Goal: Share content: Share content

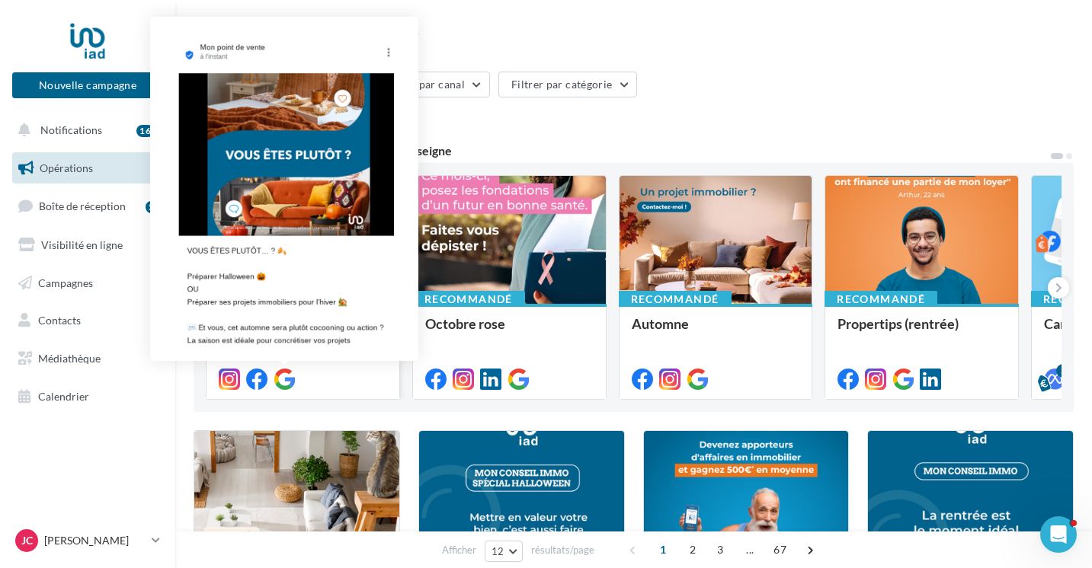
click at [285, 379] on icon at bounding box center [283, 379] width 21 height 21
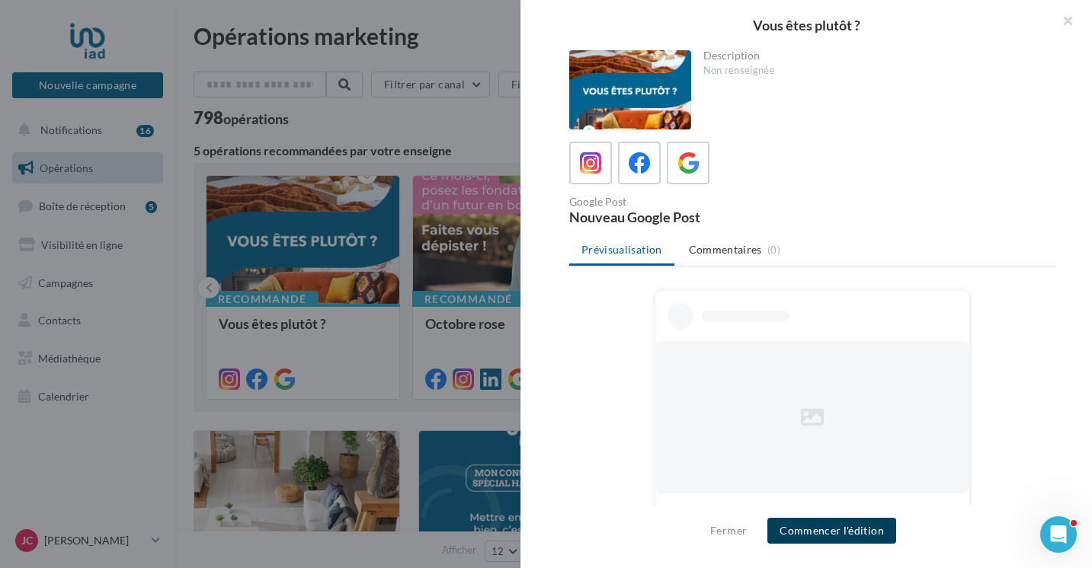
click at [852, 537] on button "Commencer l'édition" at bounding box center [831, 531] width 129 height 26
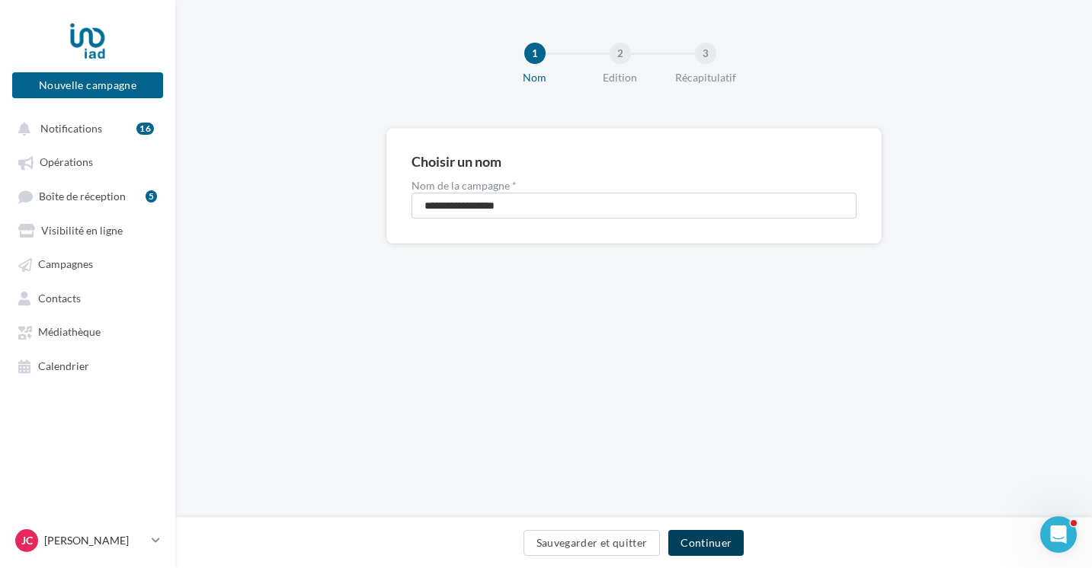
click at [708, 542] on button "Continuer" at bounding box center [705, 543] width 75 height 26
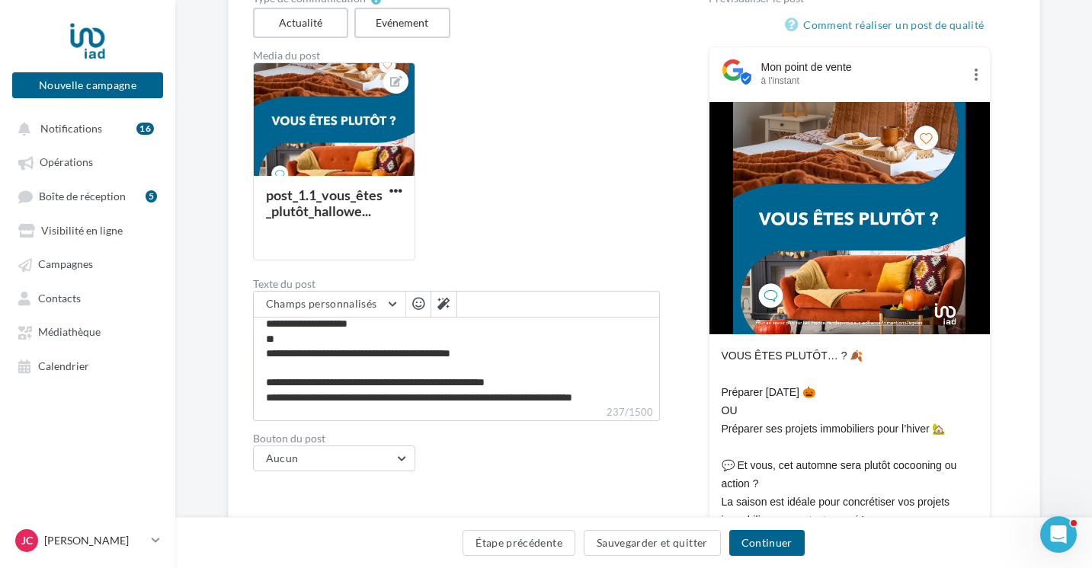
scroll to position [43, 0]
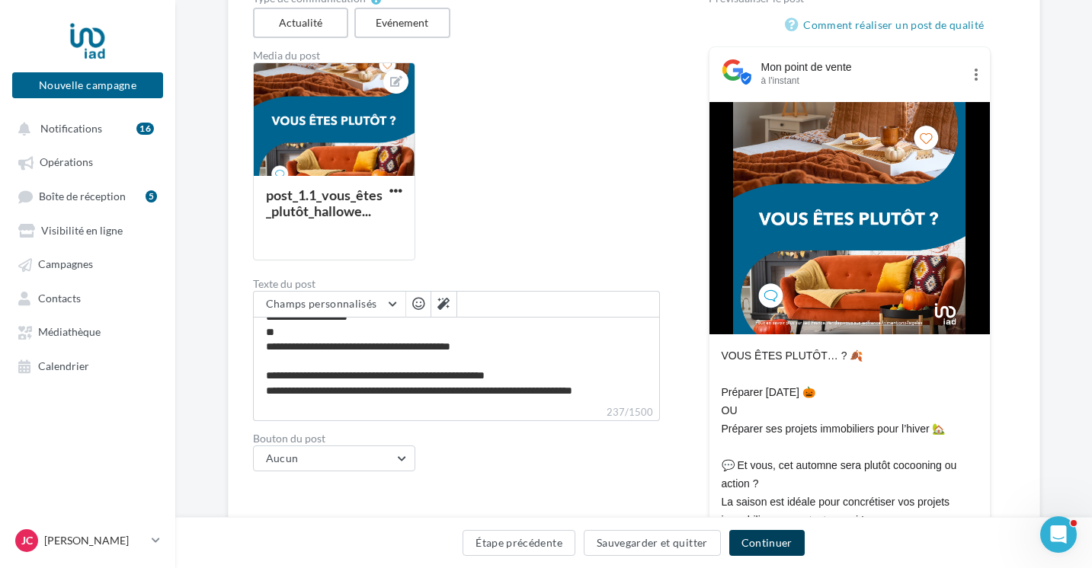
click at [750, 543] on button "Continuer" at bounding box center [766, 543] width 75 height 26
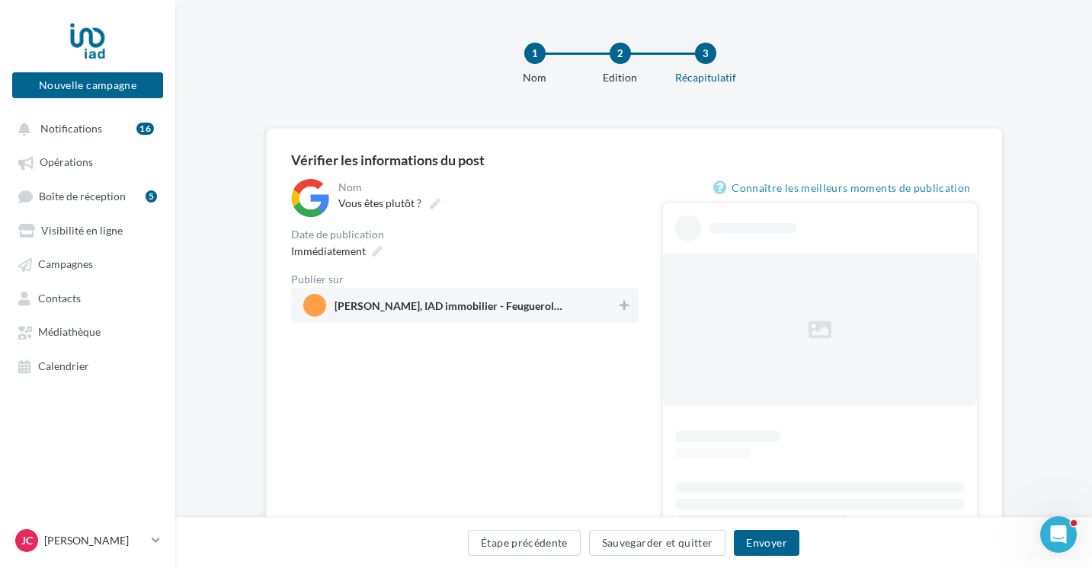
click at [517, 171] on div "**********" at bounding box center [634, 380] width 686 height 454
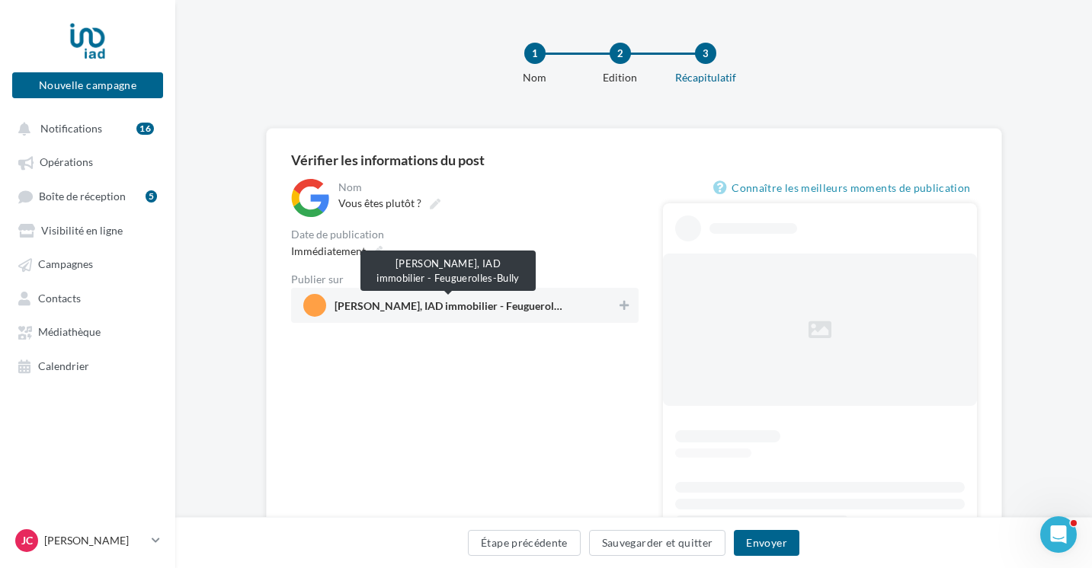
click at [523, 312] on span "Juliane Courgenouil, IAD immobilier - Feuguerolles-Bully" at bounding box center [448, 309] width 229 height 17
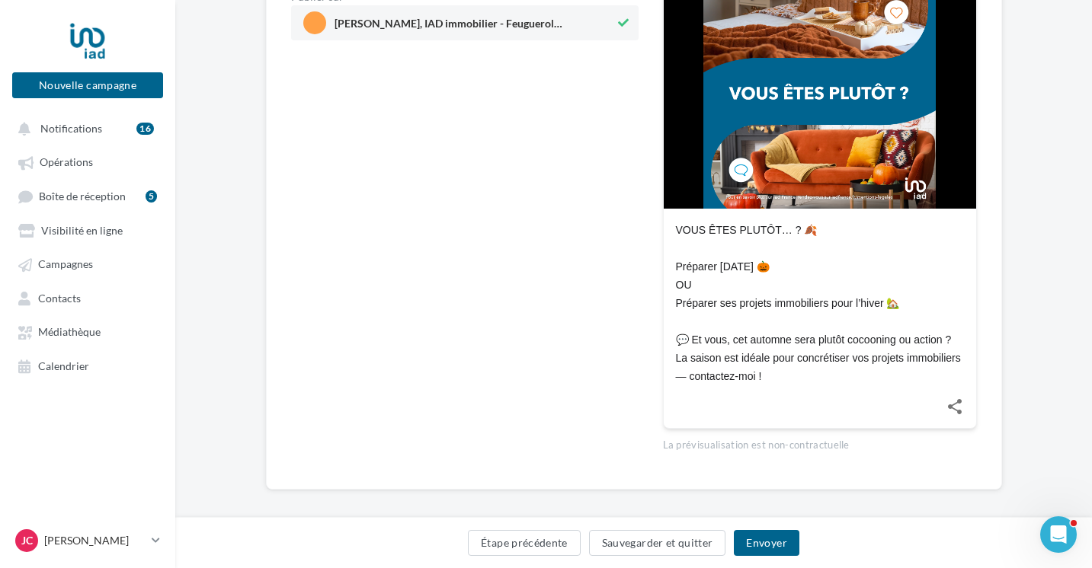
scroll to position [293, 0]
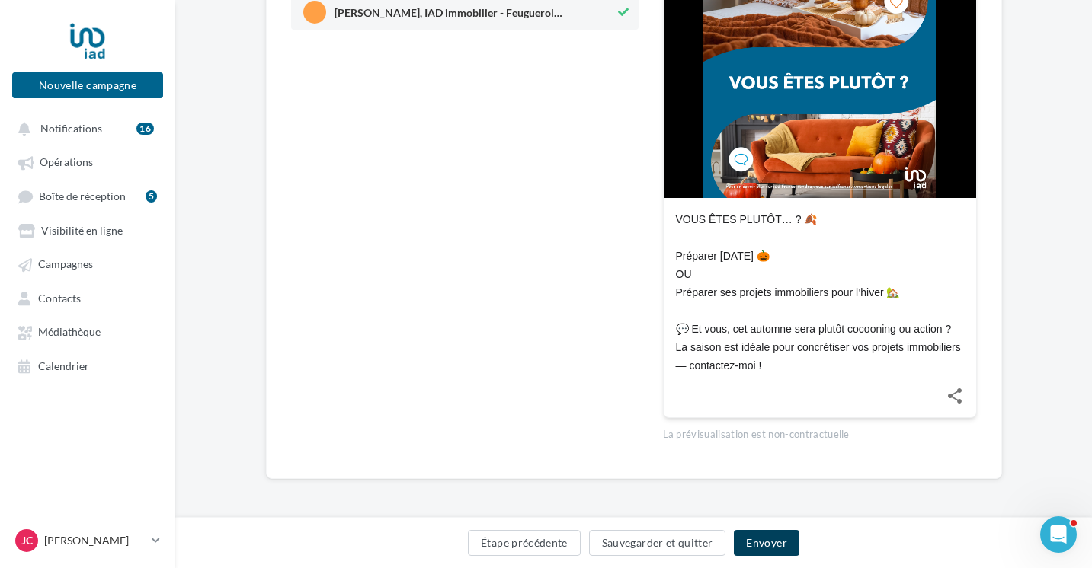
click at [767, 550] on button "Envoyer" at bounding box center [766, 543] width 65 height 26
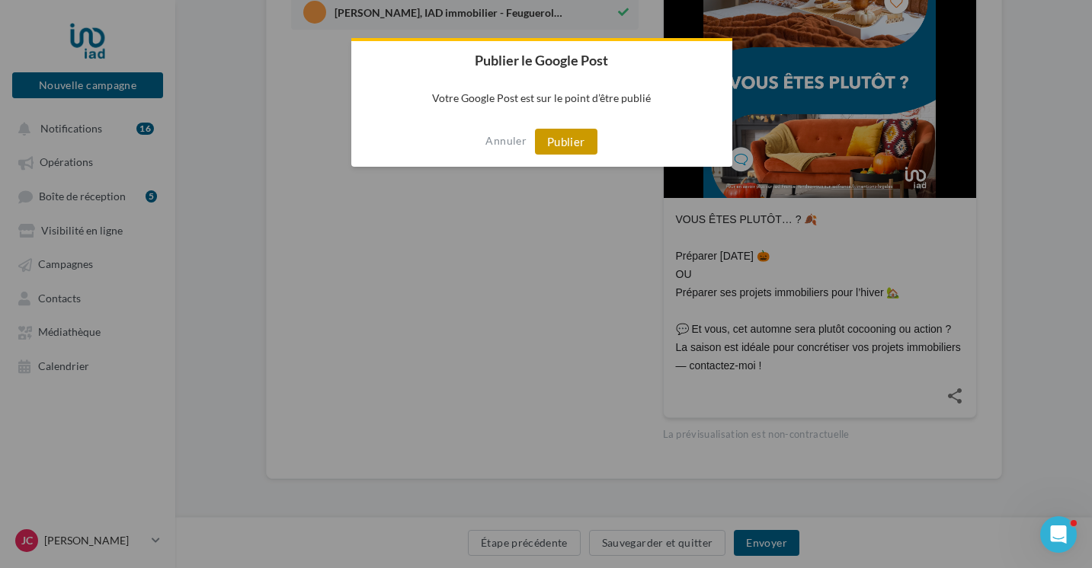
click at [555, 136] on button "Publier" at bounding box center [566, 142] width 62 height 26
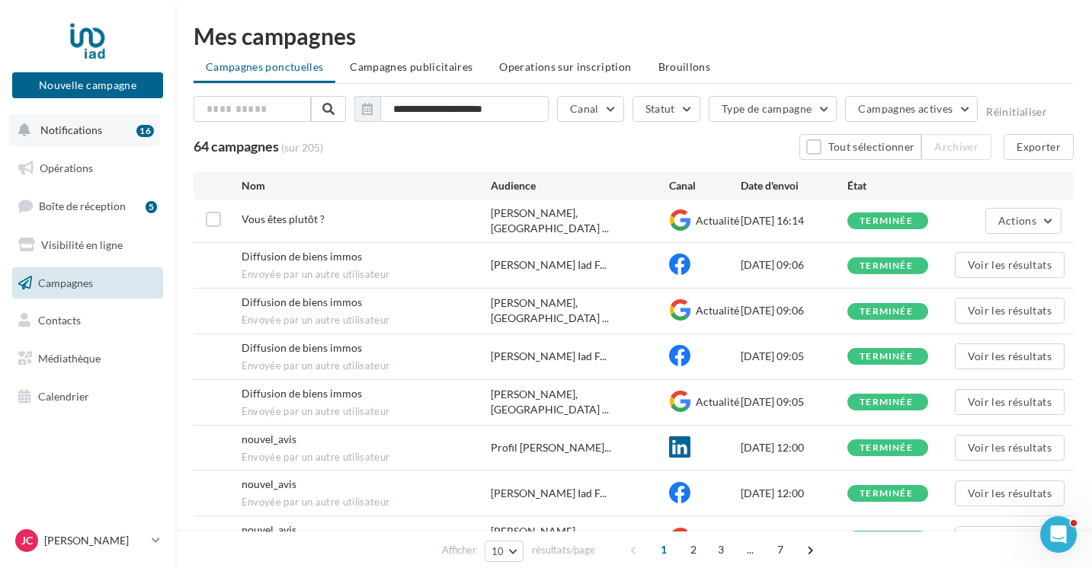
click at [91, 141] on button "Notifications 16" at bounding box center [84, 130] width 151 height 32
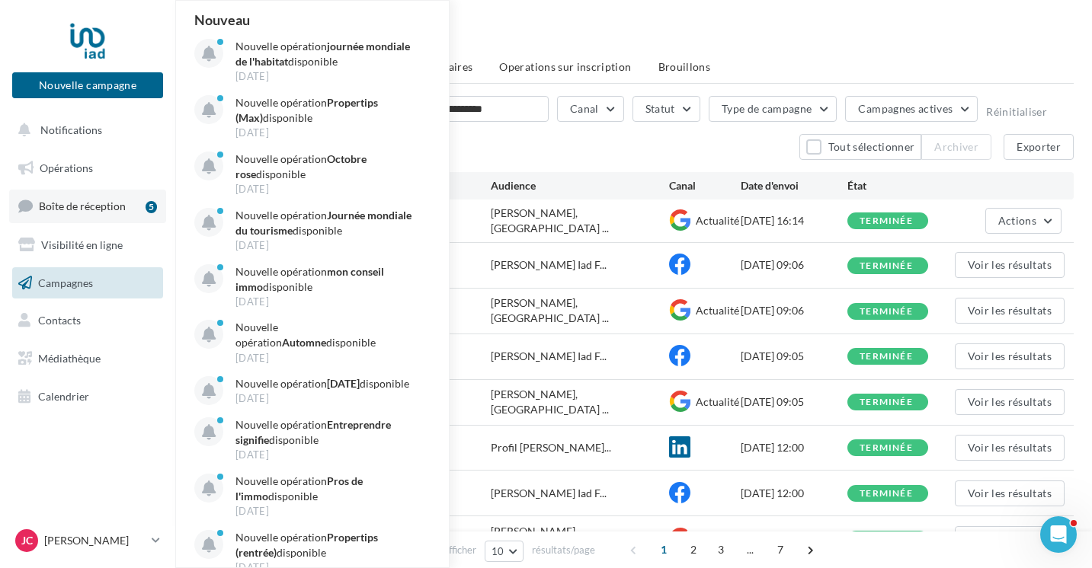
click at [85, 209] on span "Boîte de réception" at bounding box center [82, 206] width 87 height 13
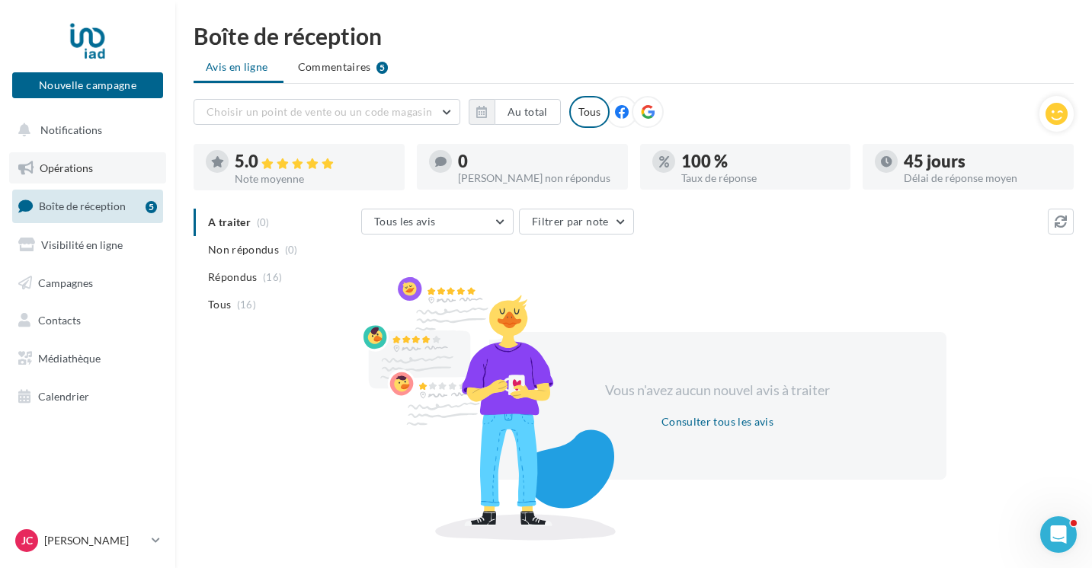
click at [66, 163] on span "Opérations" at bounding box center [66, 167] width 53 height 13
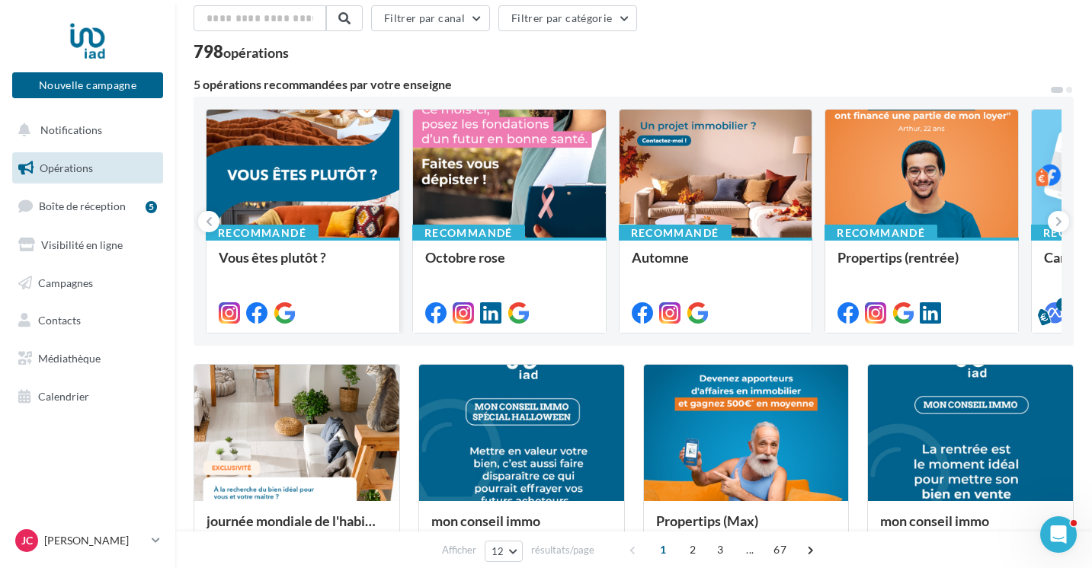
scroll to position [66, 0]
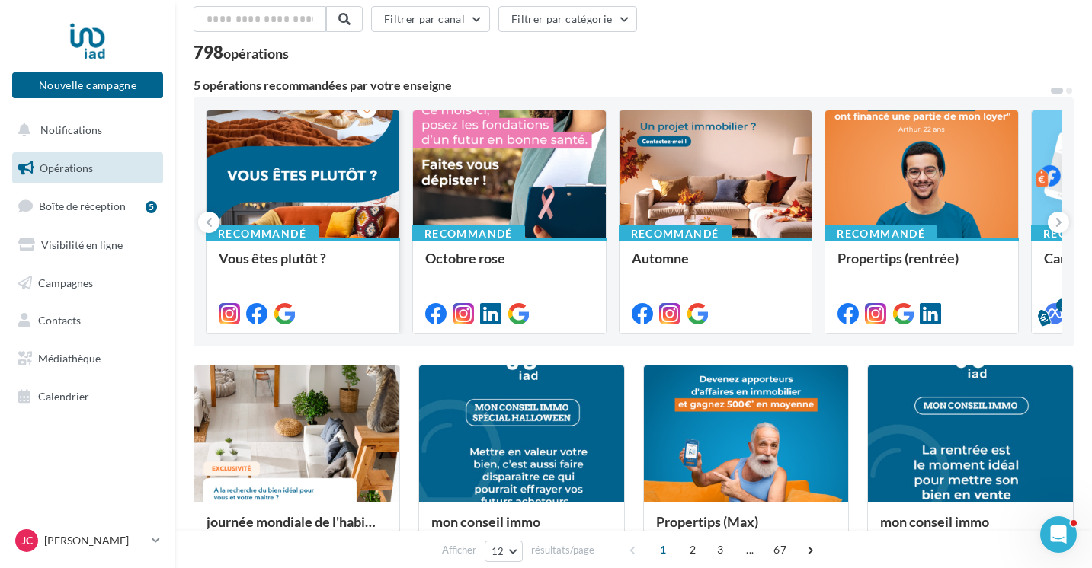
click at [282, 206] on div at bounding box center [302, 175] width 193 height 130
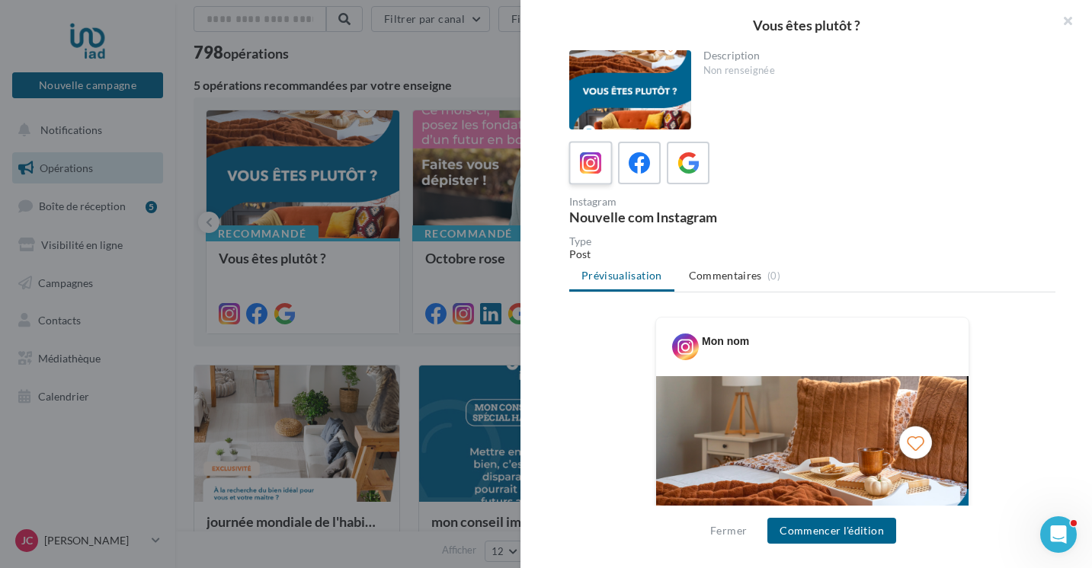
click at [583, 159] on icon at bounding box center [591, 163] width 22 height 22
click at [833, 541] on button "Commencer l'édition" at bounding box center [831, 531] width 129 height 26
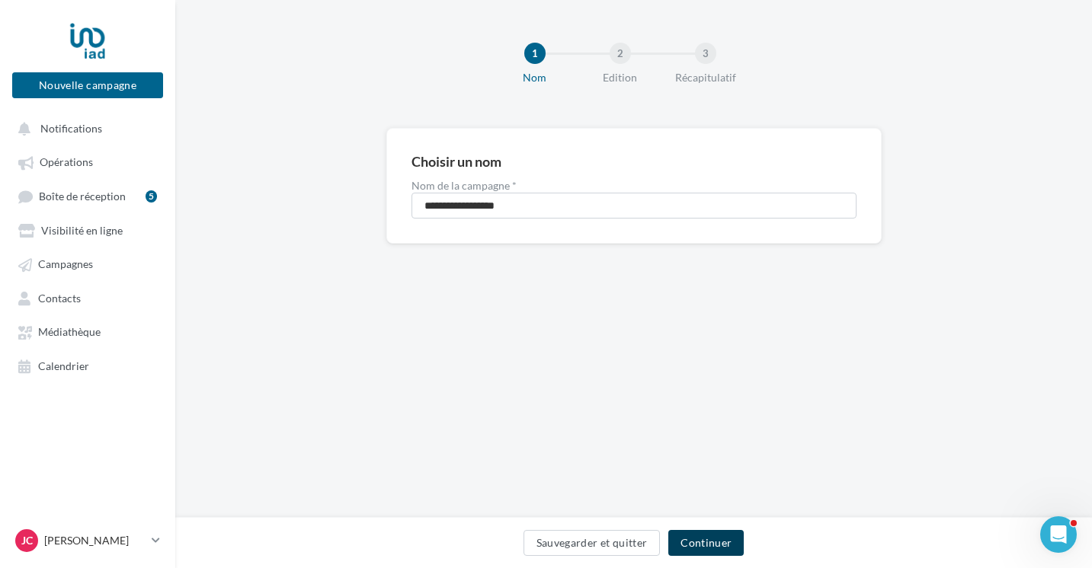
click at [716, 541] on button "Continuer" at bounding box center [705, 543] width 75 height 26
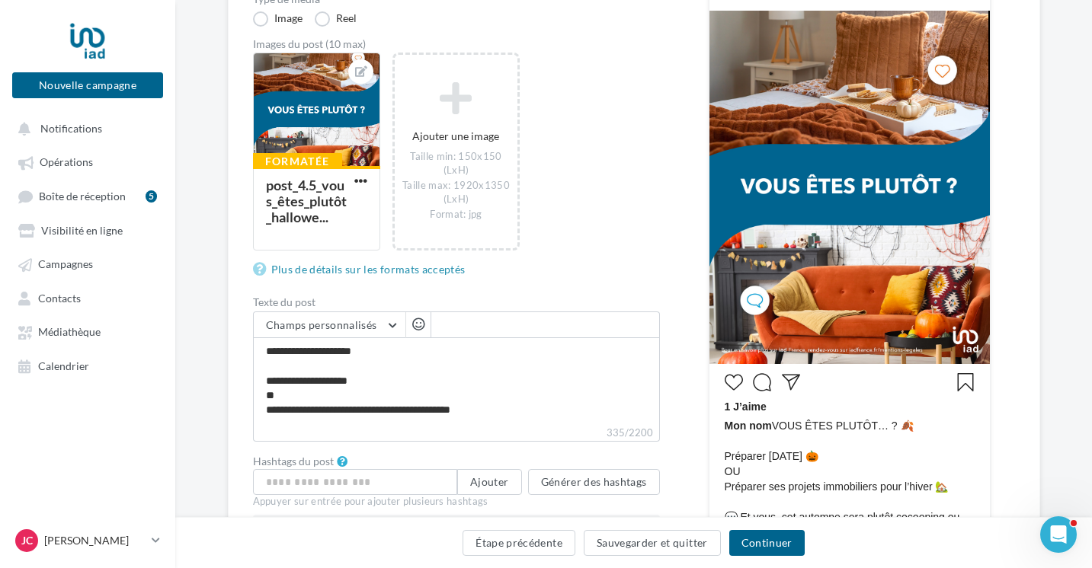
scroll to position [242, 0]
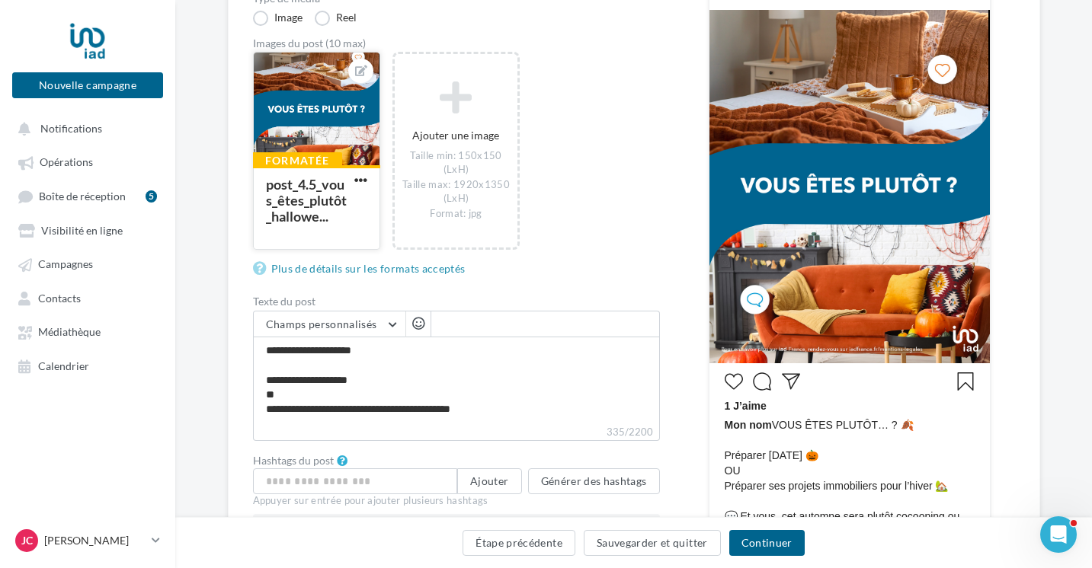
click at [325, 116] on div at bounding box center [317, 110] width 126 height 114
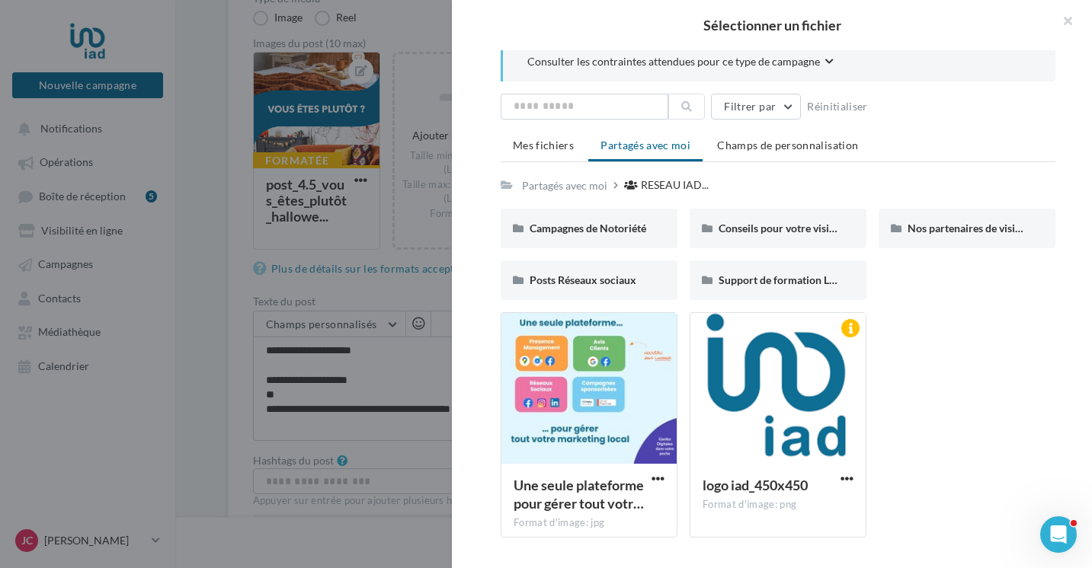
scroll to position [0, 0]
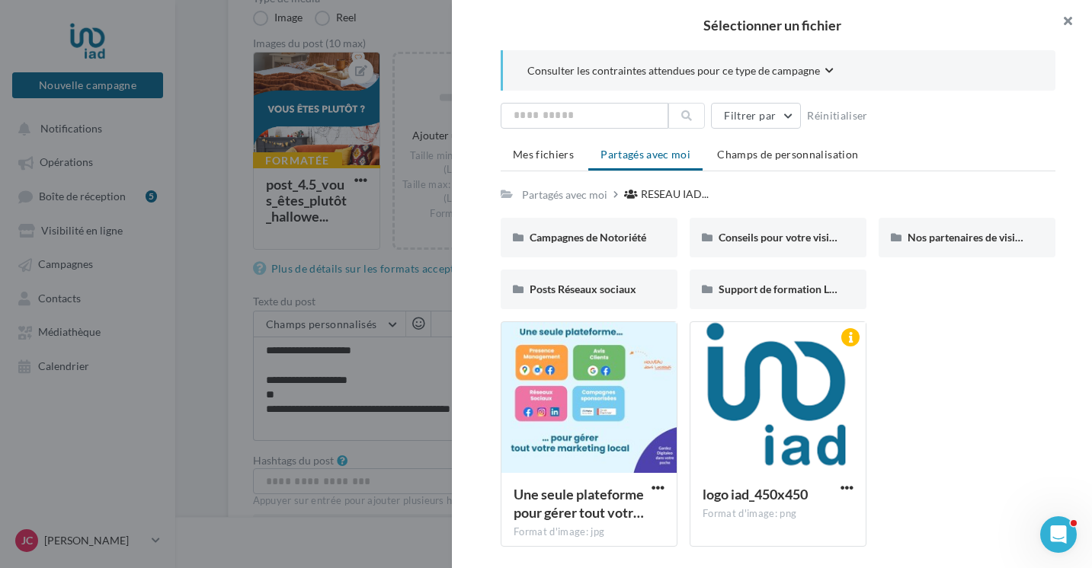
click at [1063, 24] on button "button" at bounding box center [1061, 23] width 61 height 46
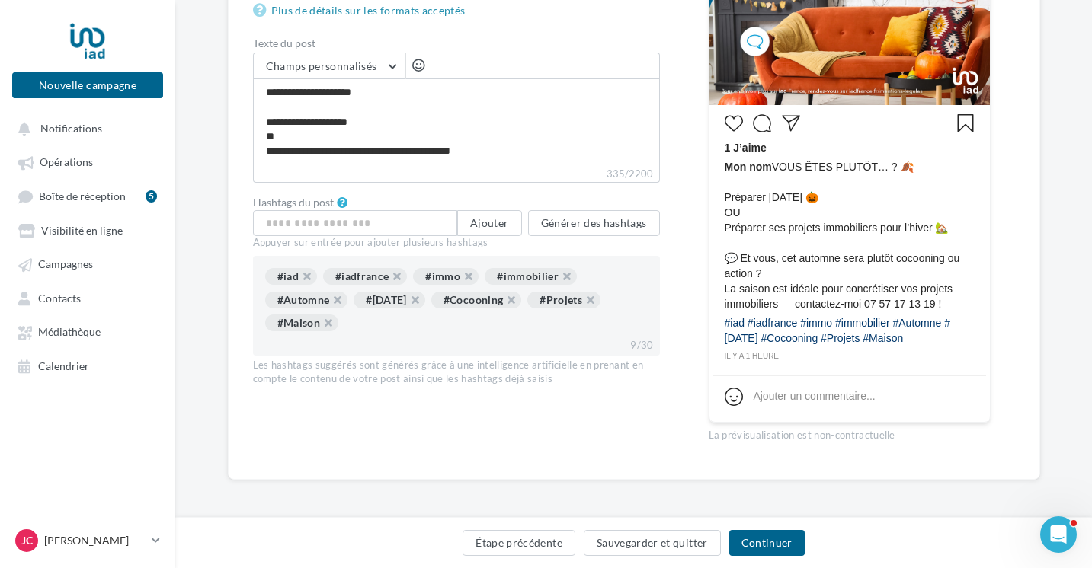
scroll to position [57, 0]
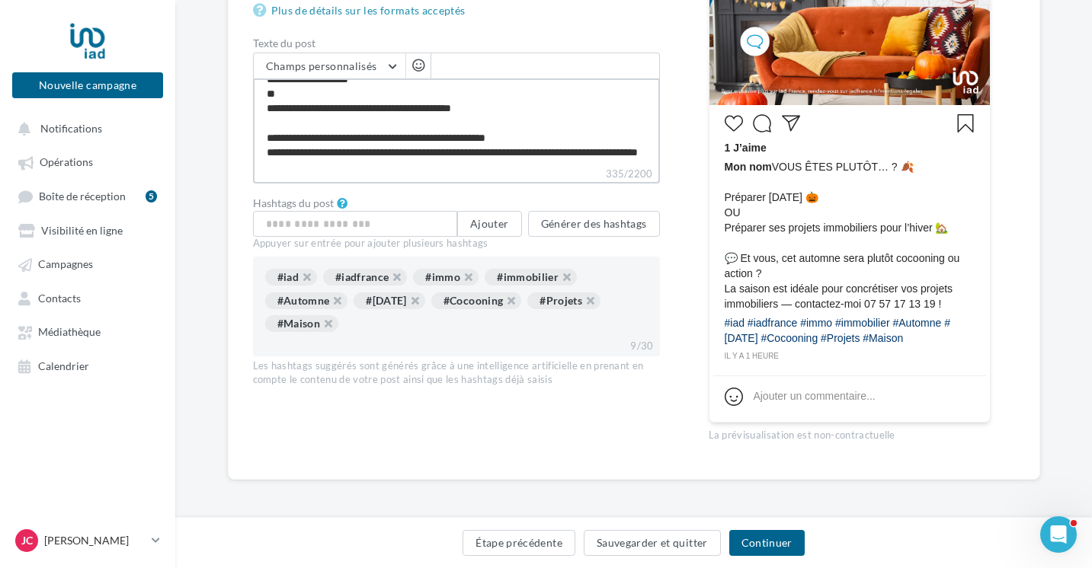
click at [562, 138] on textarea "**********" at bounding box center [456, 122] width 407 height 88
type textarea "**********"
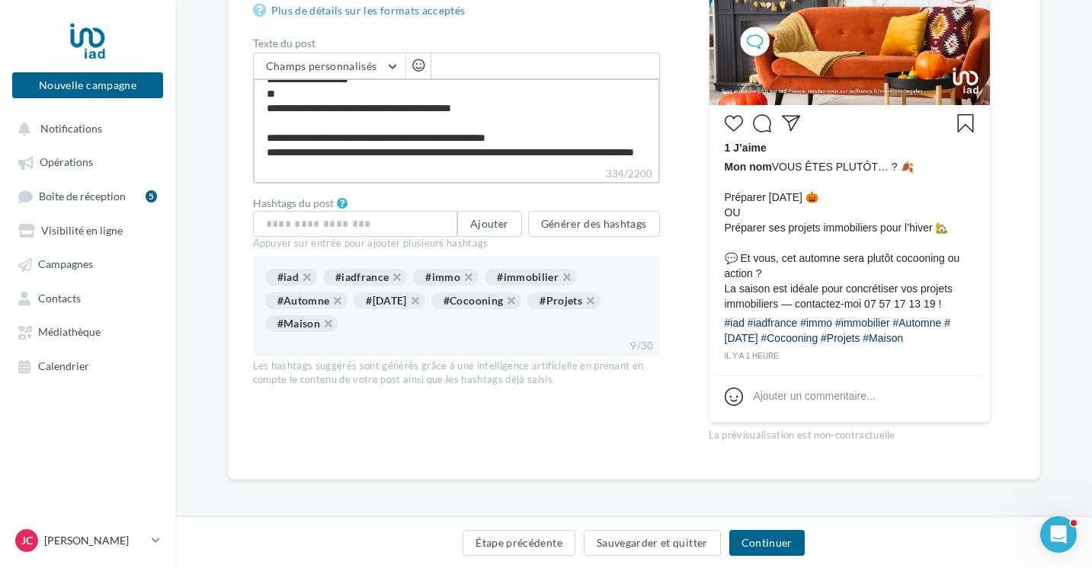
type textarea "**********"
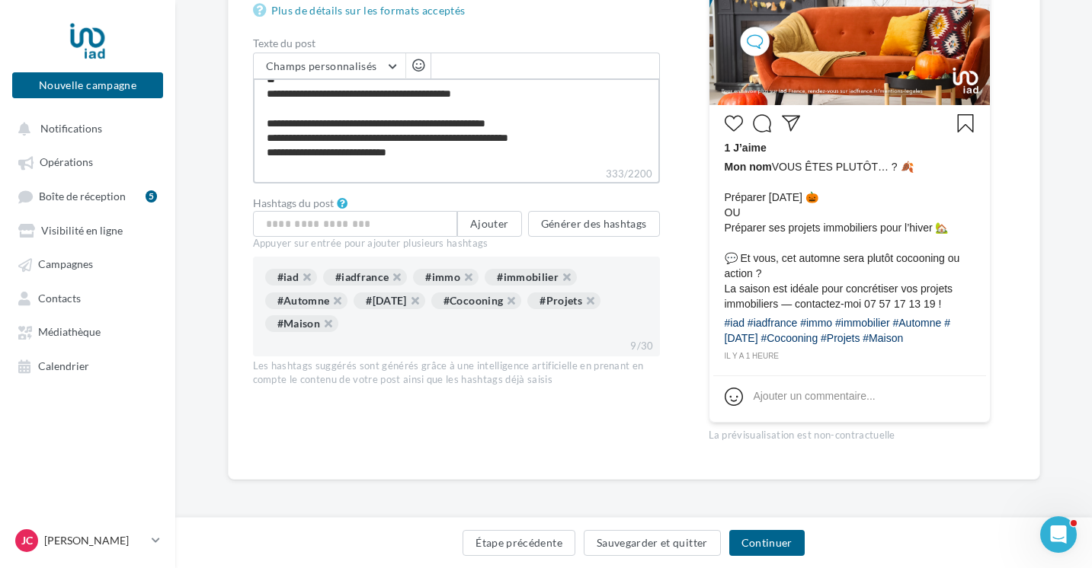
type textarea "**********"
click at [525, 145] on textarea "**********" at bounding box center [456, 122] width 407 height 88
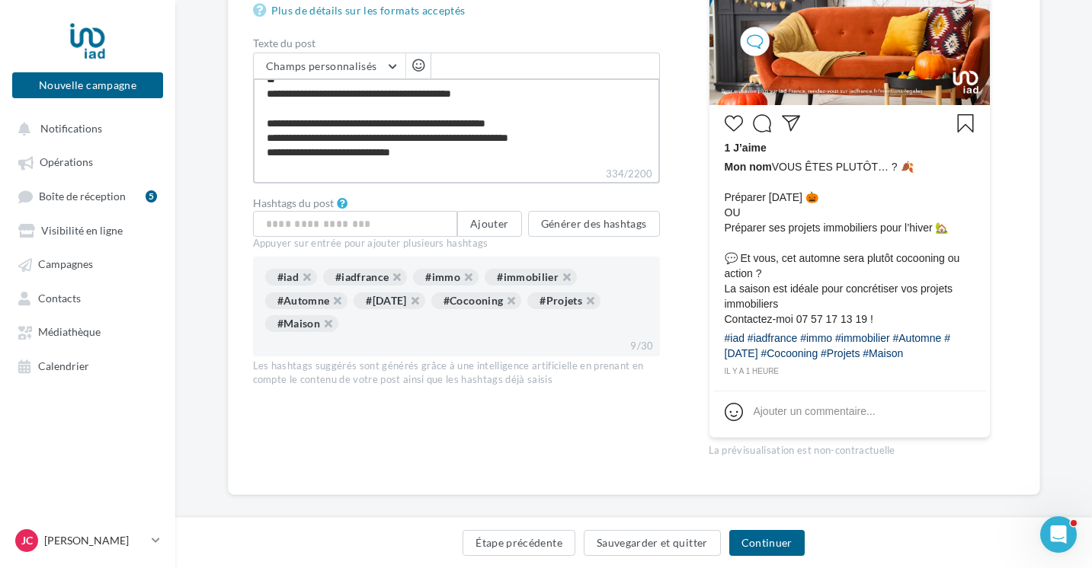
type textarea "**********"
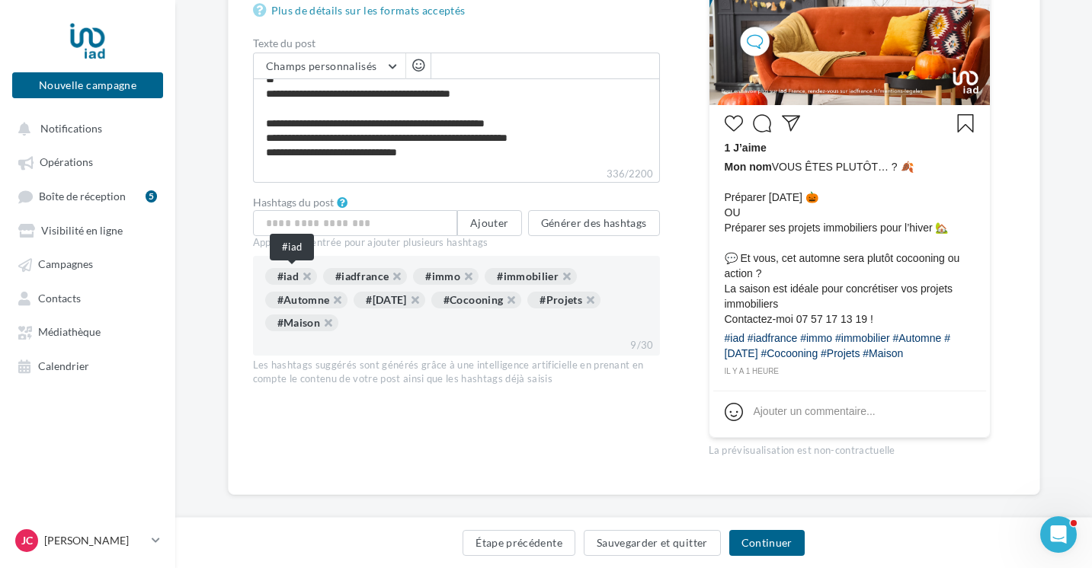
click at [290, 273] on div "#iad" at bounding box center [291, 276] width 52 height 17
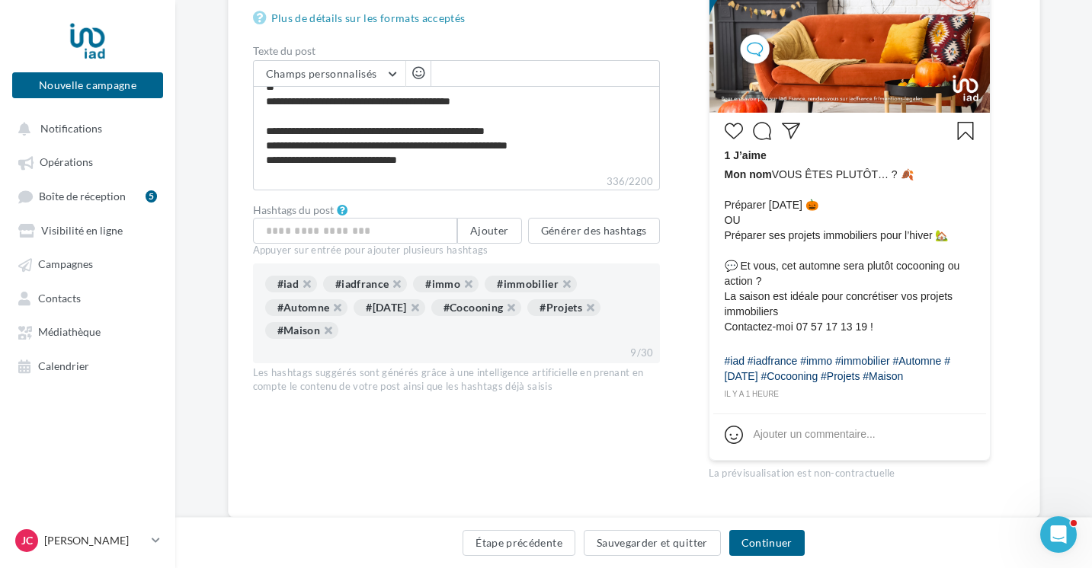
scroll to position [491, 0]
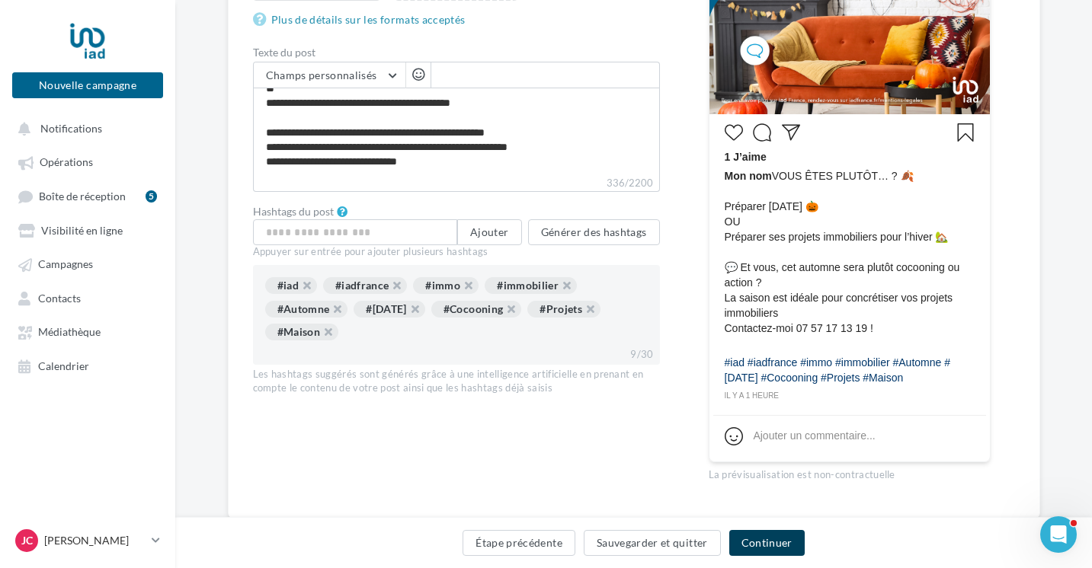
click at [779, 547] on button "Continuer" at bounding box center [766, 543] width 75 height 26
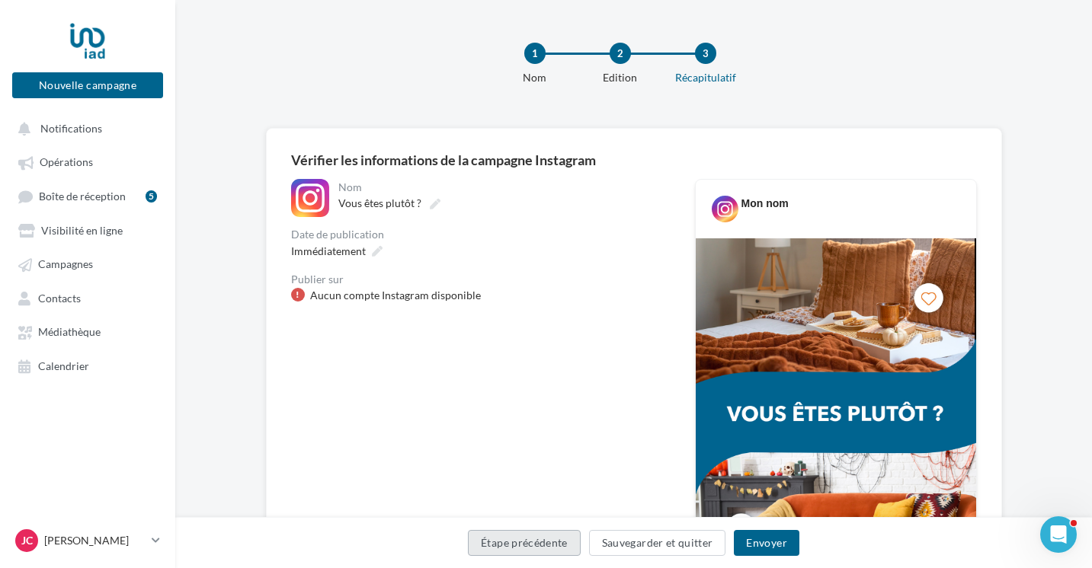
click at [524, 537] on button "Étape précédente" at bounding box center [524, 543] width 113 height 26
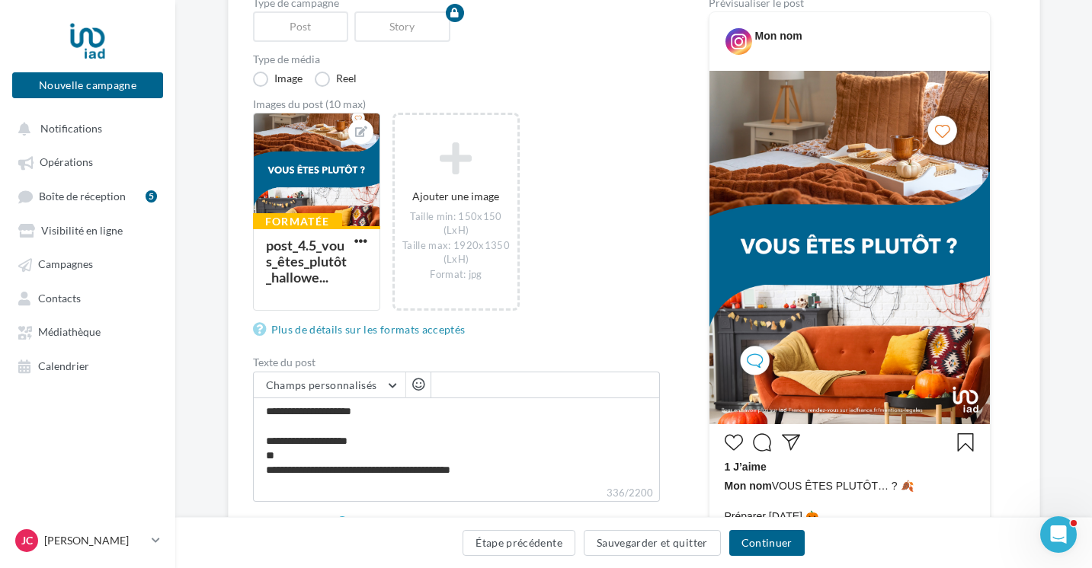
scroll to position [148, 0]
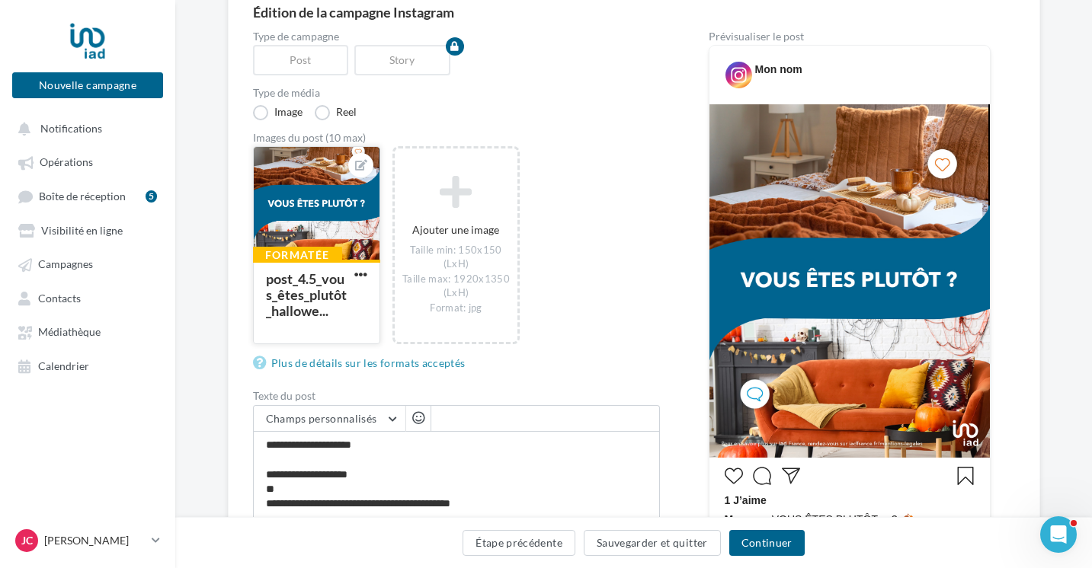
click at [303, 215] on div at bounding box center [317, 204] width 126 height 114
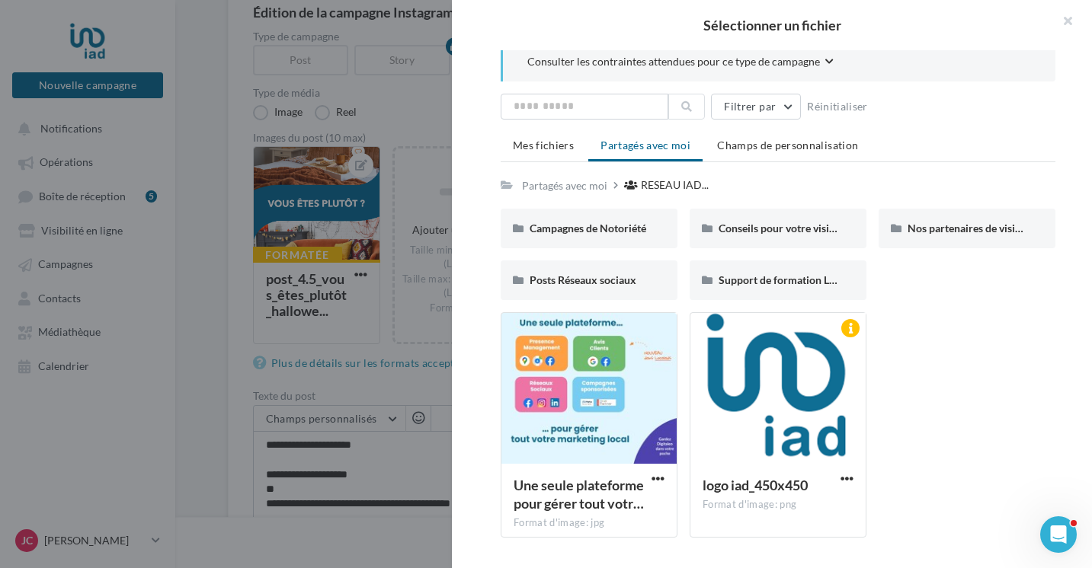
scroll to position [0, 0]
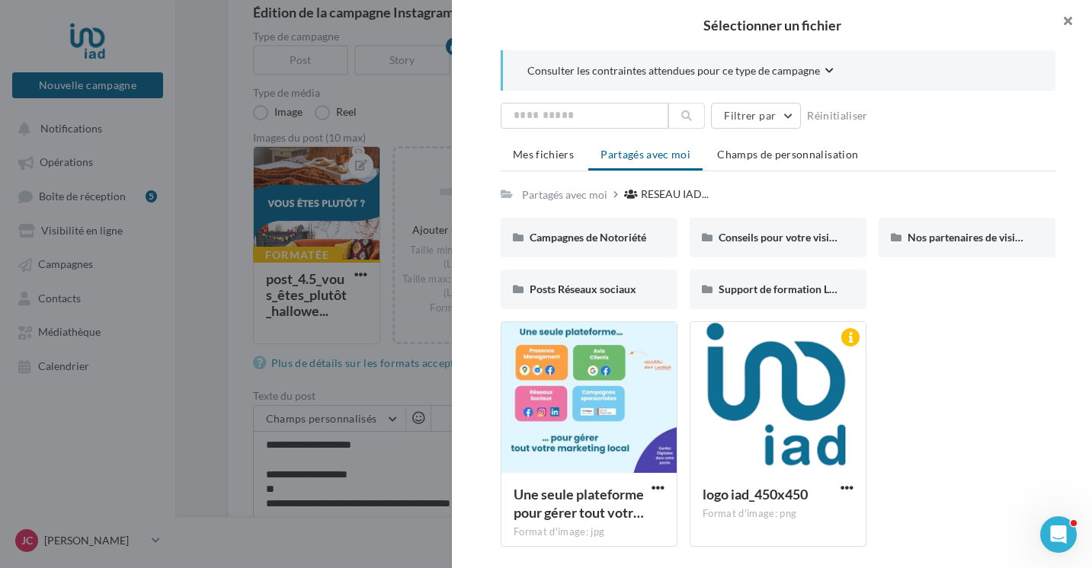
click at [1068, 22] on button "button" at bounding box center [1061, 23] width 61 height 46
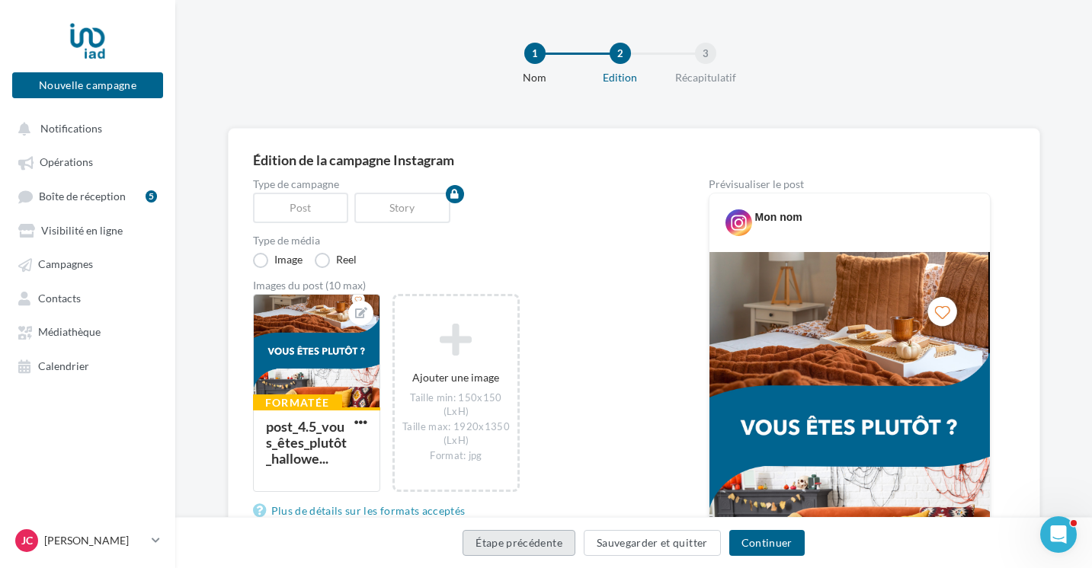
click at [504, 535] on button "Étape précédente" at bounding box center [518, 543] width 113 height 26
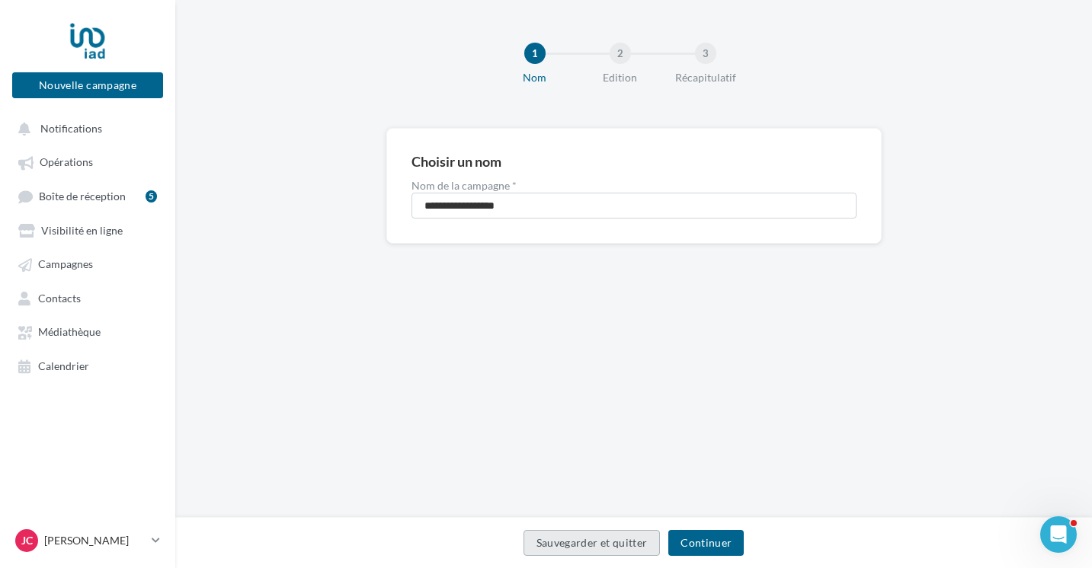
click at [571, 544] on button "Sauvegarder et quitter" at bounding box center [591, 543] width 137 height 26
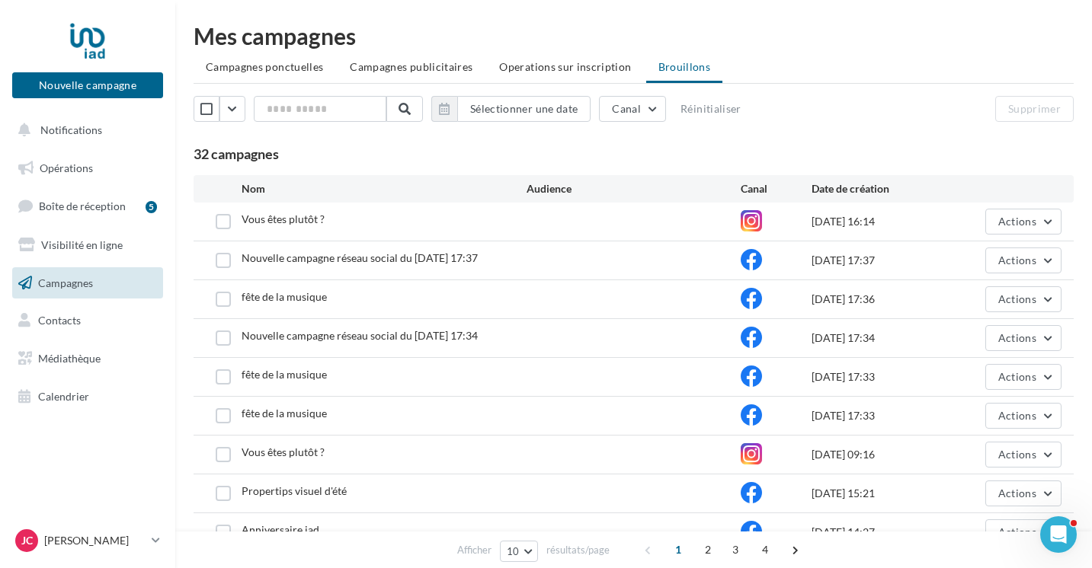
click at [70, 296] on link "Campagnes" at bounding box center [87, 283] width 157 height 32
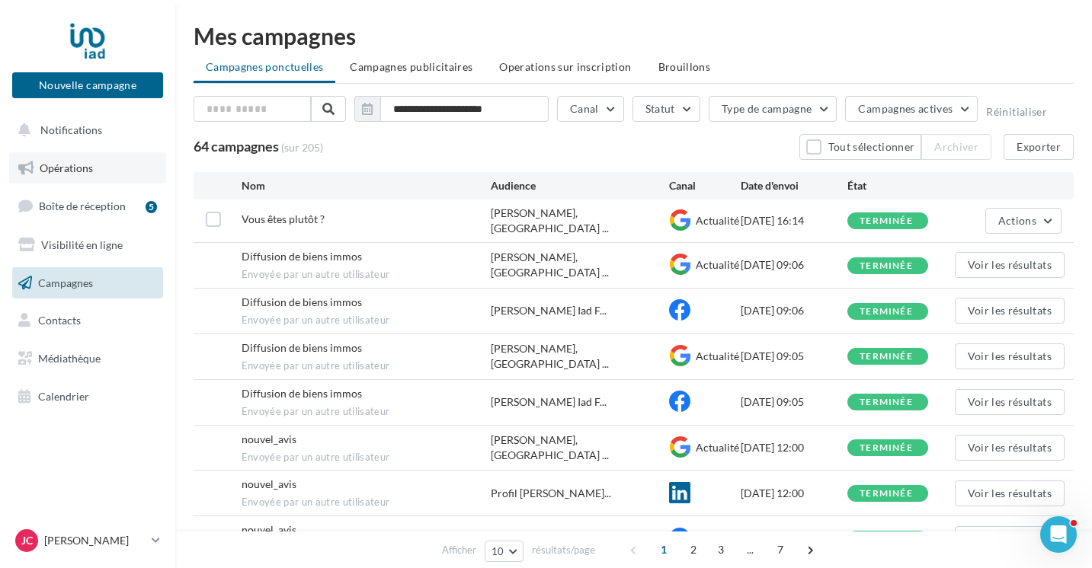
click at [66, 170] on span "Opérations" at bounding box center [66, 167] width 53 height 13
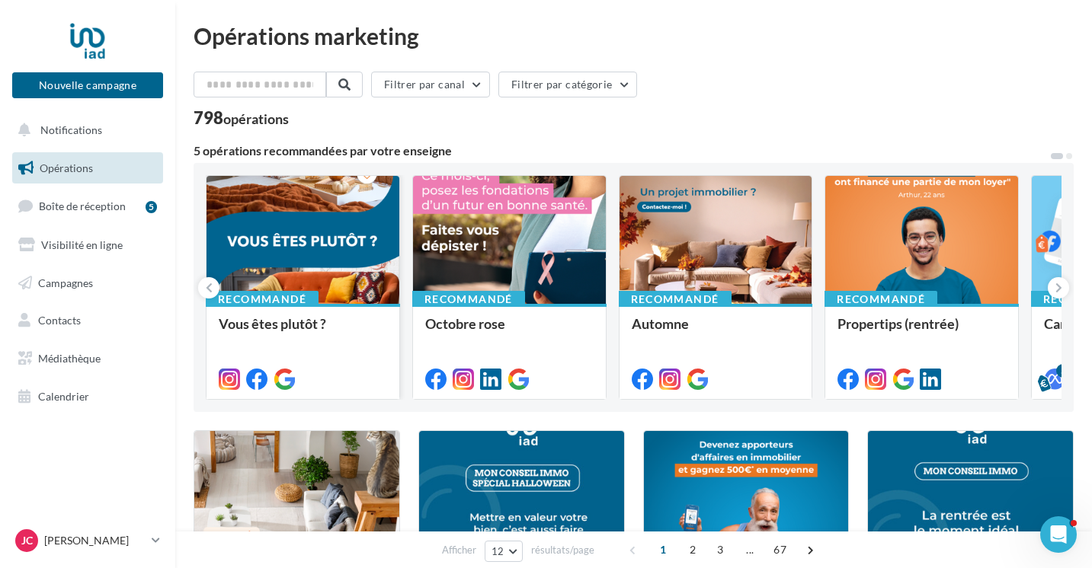
click at [296, 220] on div at bounding box center [302, 241] width 193 height 130
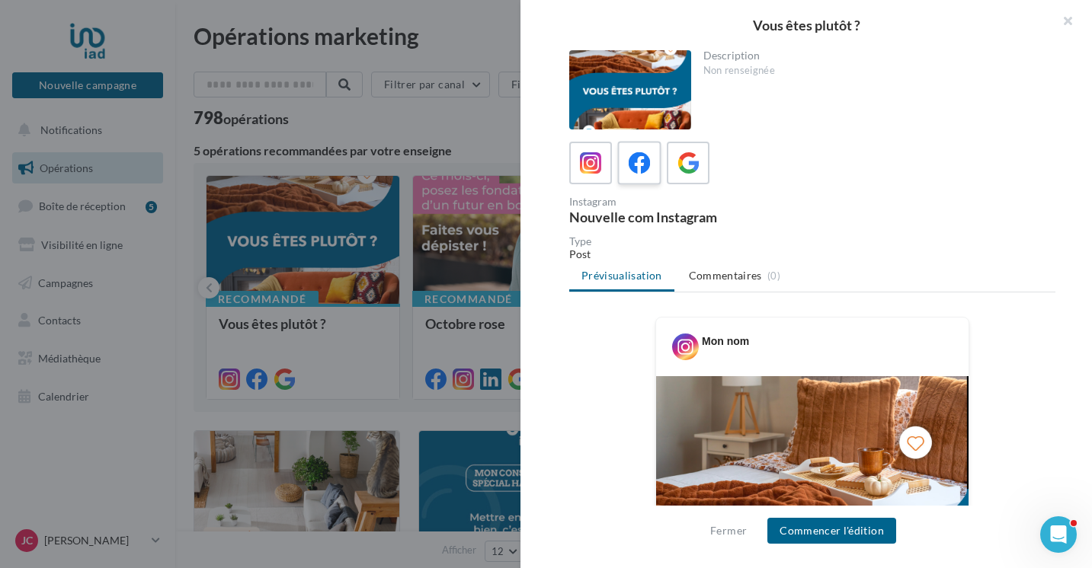
click at [635, 161] on icon at bounding box center [639, 163] width 22 height 22
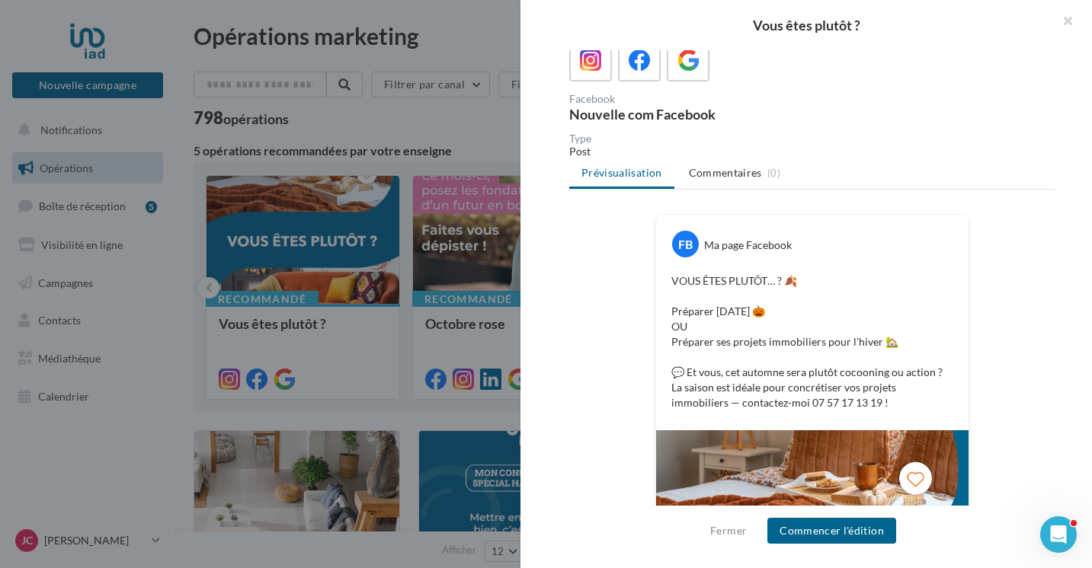
scroll to position [174, 0]
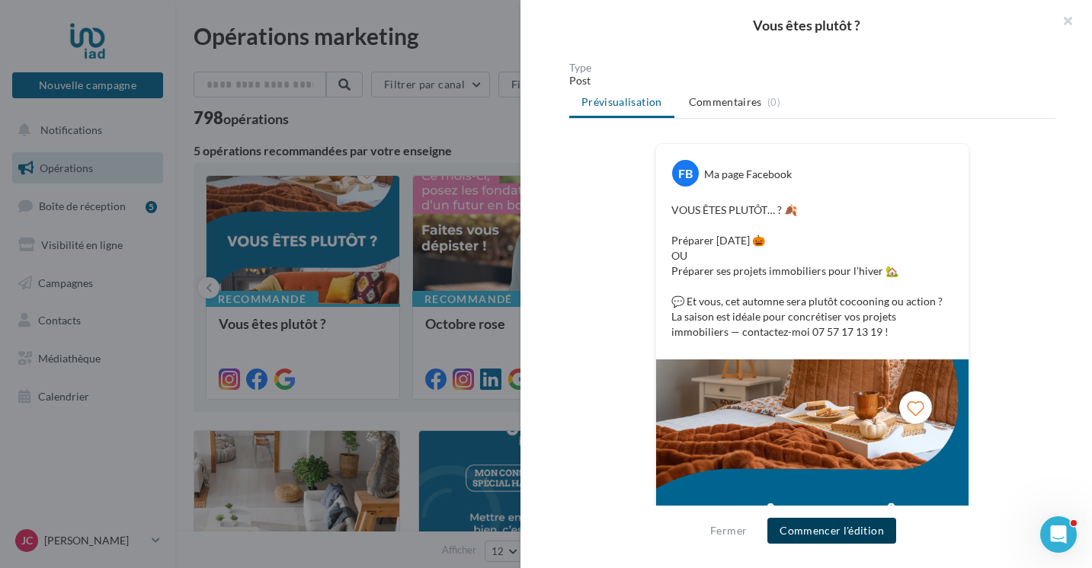
click at [844, 525] on button "Commencer l'édition" at bounding box center [831, 531] width 129 height 26
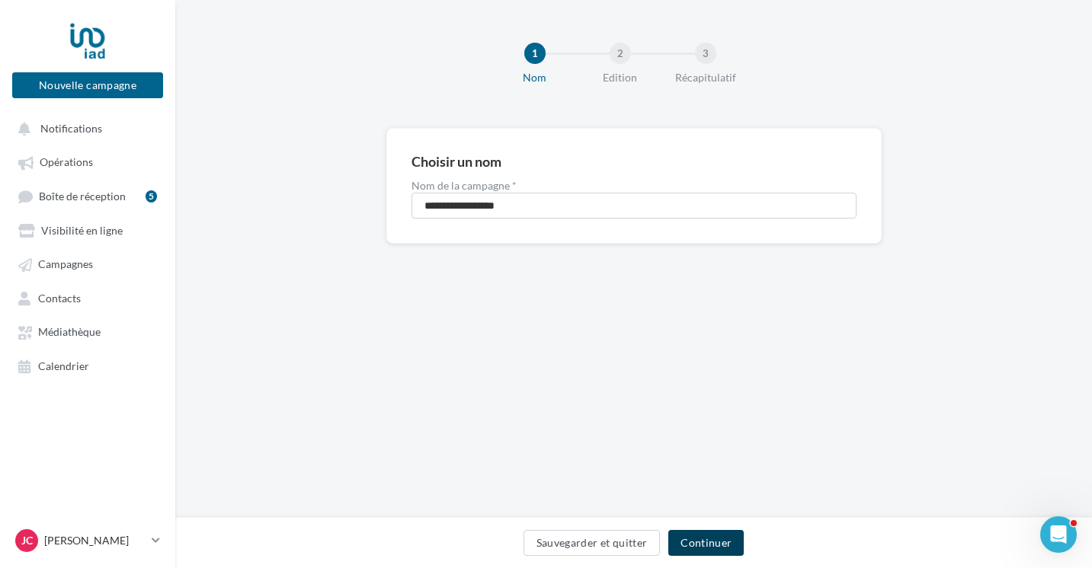
click at [693, 544] on button "Continuer" at bounding box center [705, 543] width 75 height 26
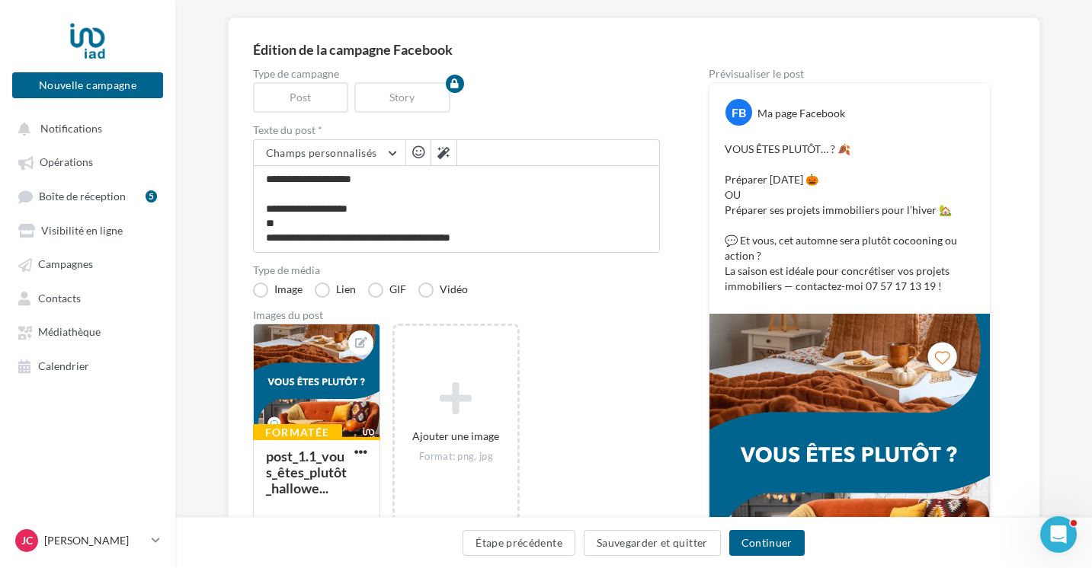
scroll to position [58, 0]
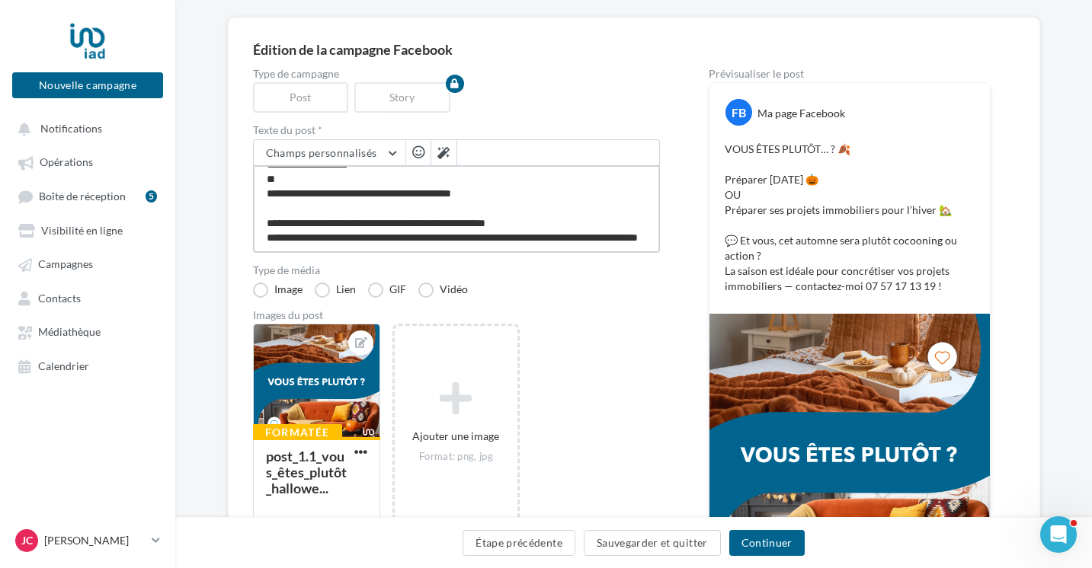
click at [557, 226] on textarea "**********" at bounding box center [456, 209] width 407 height 88
type textarea "**********"
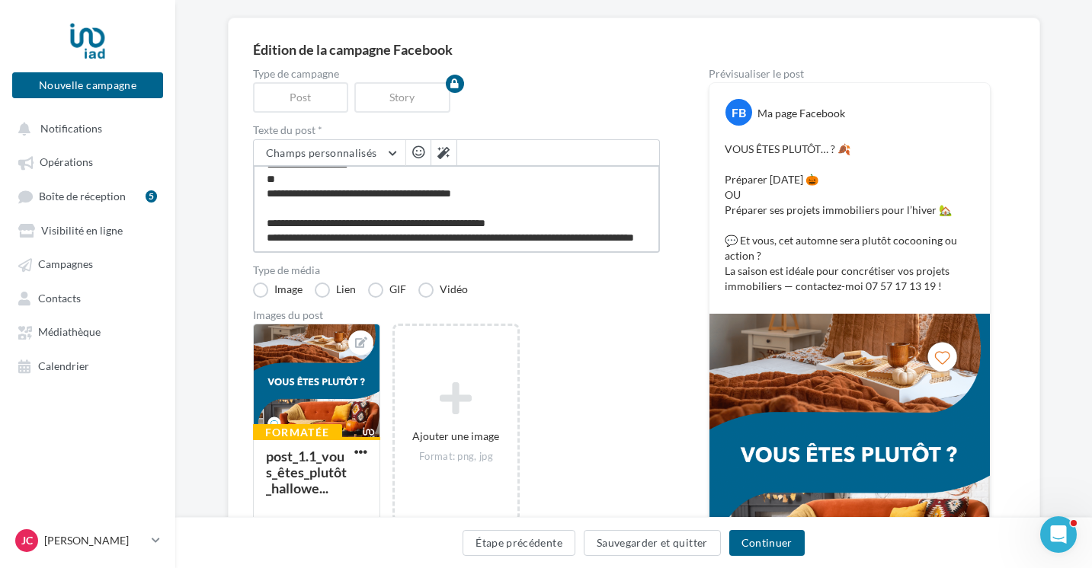
type textarea "**********"
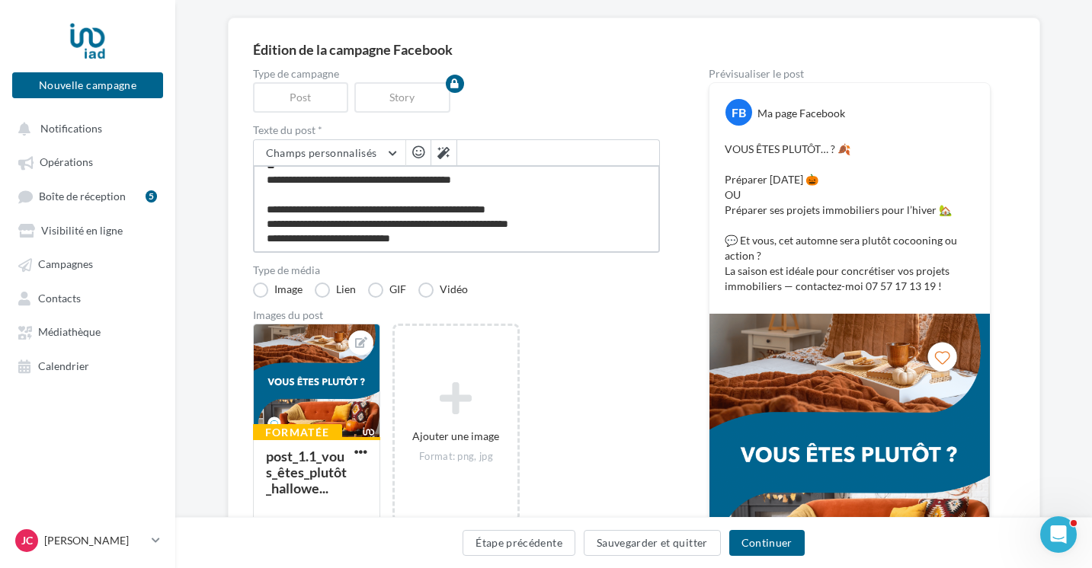
type textarea "**********"
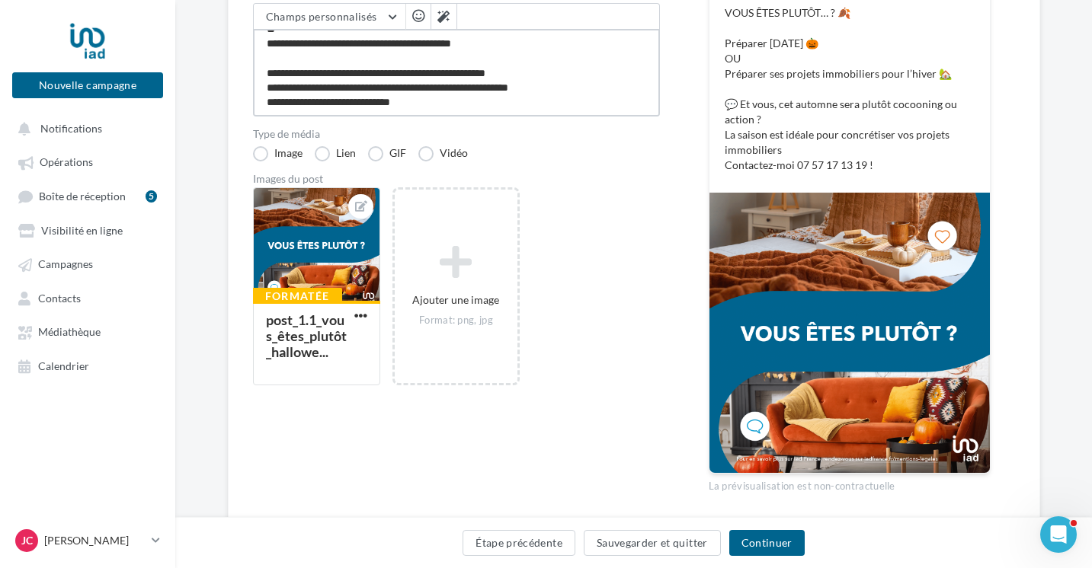
scroll to position [299, 0]
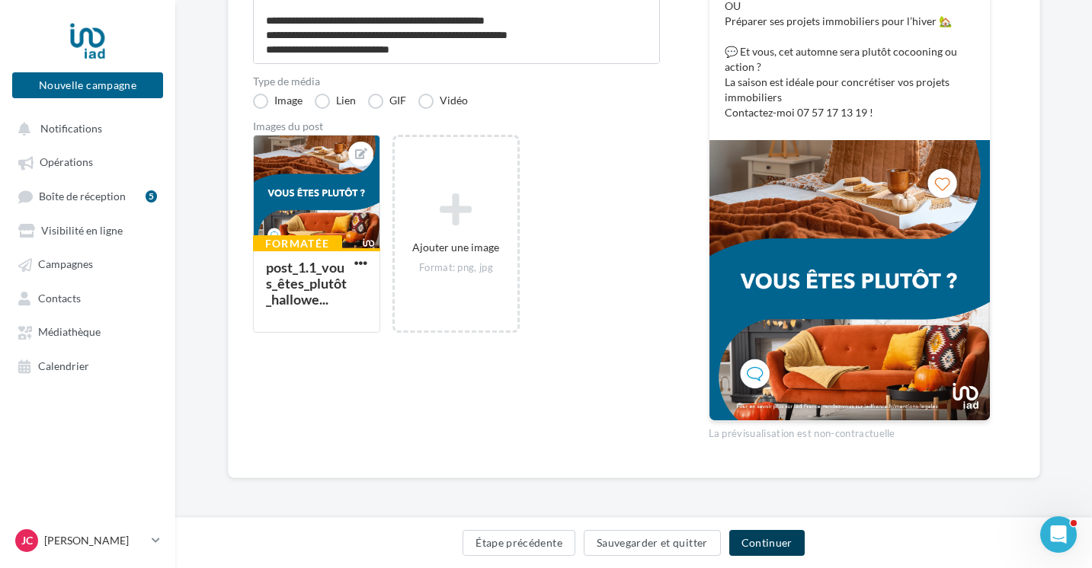
click at [753, 540] on button "Continuer" at bounding box center [766, 543] width 75 height 26
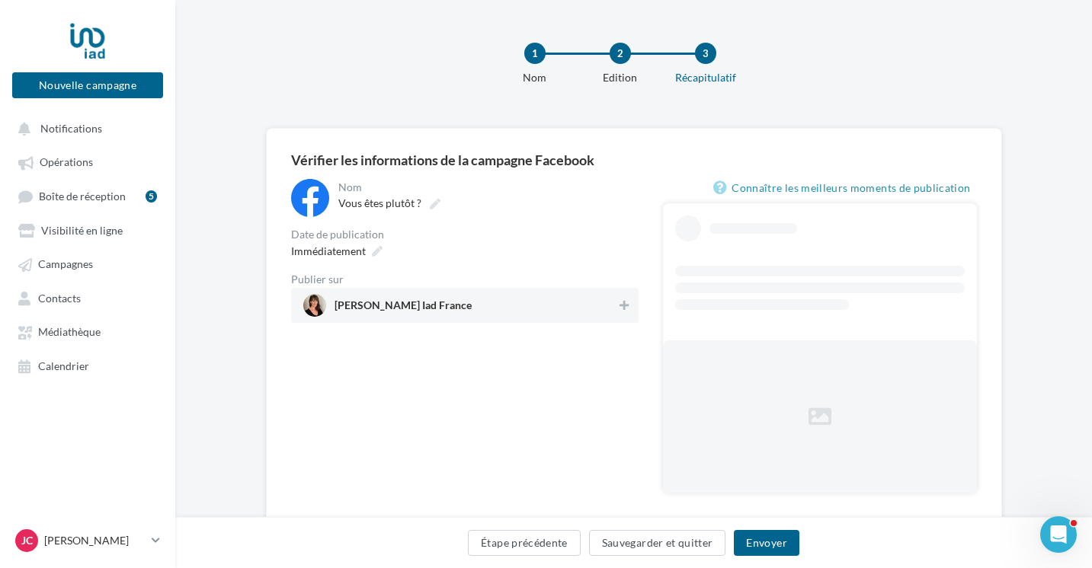
click at [545, 306] on span "Juliane Courgenouil Iad France" at bounding box center [460, 305] width 314 height 23
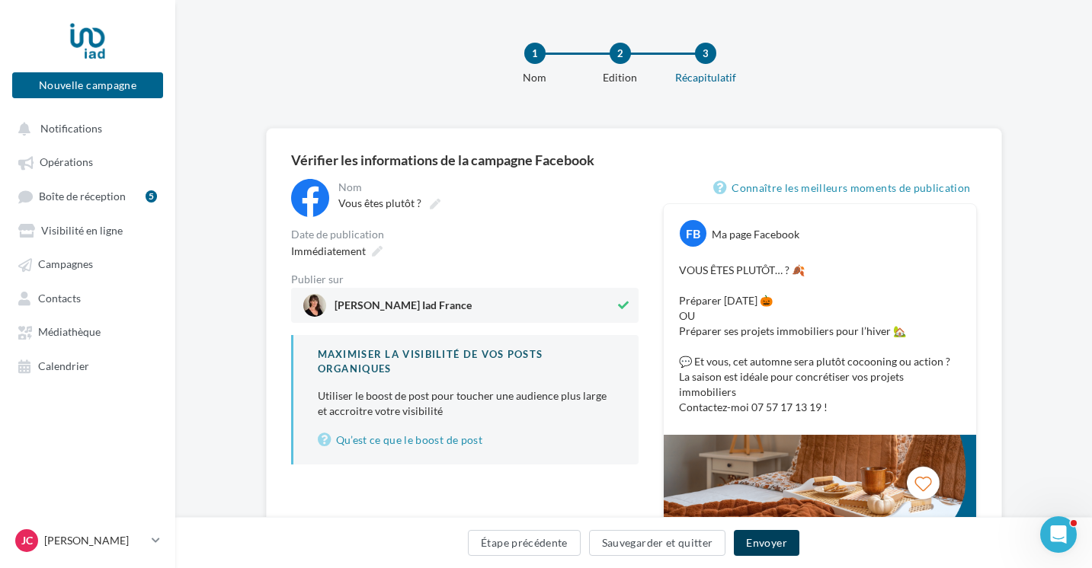
click at [753, 539] on button "Envoyer" at bounding box center [766, 543] width 65 height 26
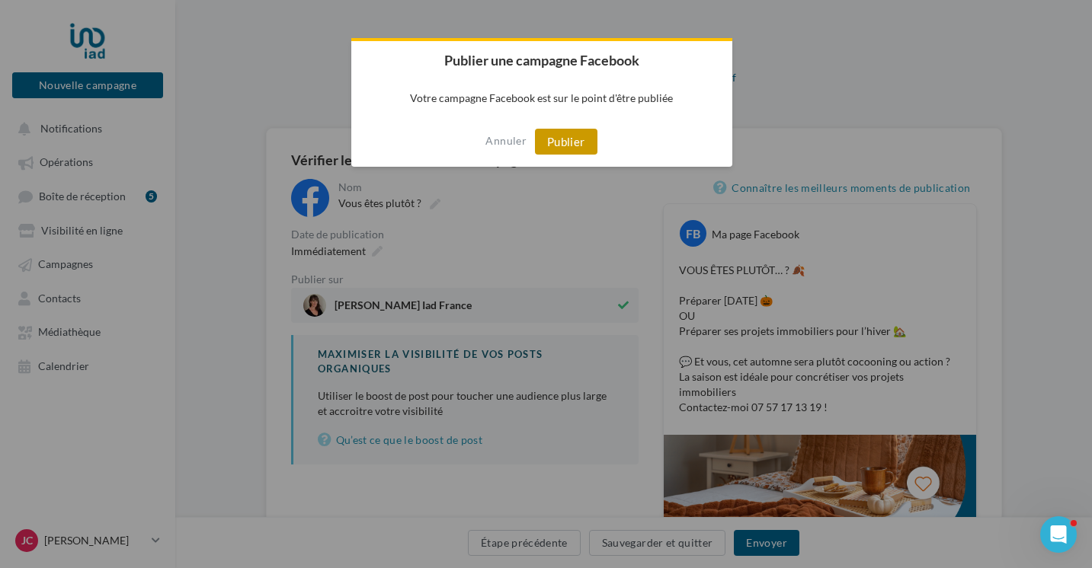
click at [557, 130] on button "Publier" at bounding box center [566, 142] width 62 height 26
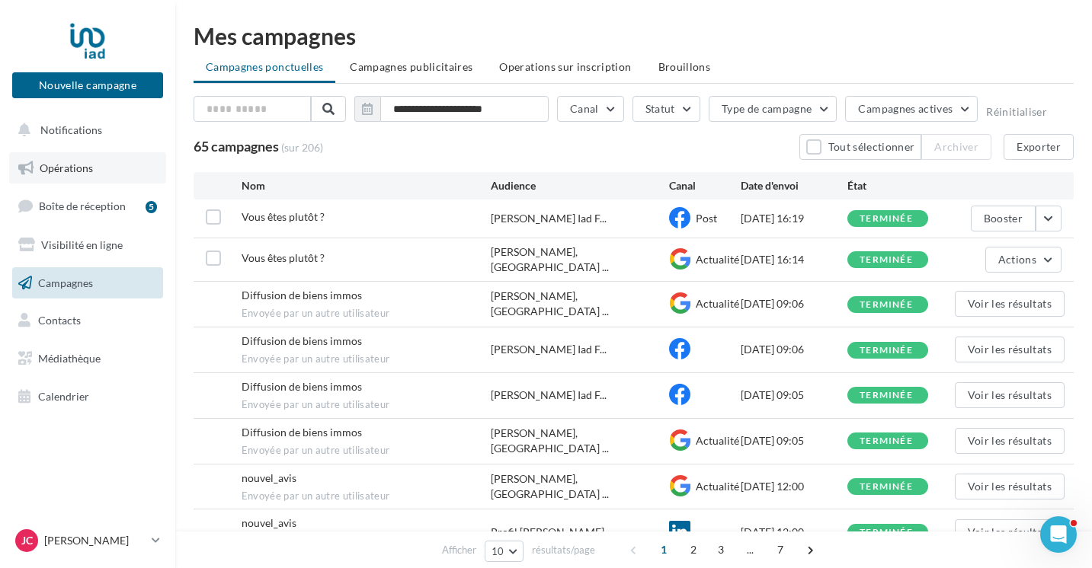
click at [62, 178] on link "Opérations" at bounding box center [87, 168] width 157 height 32
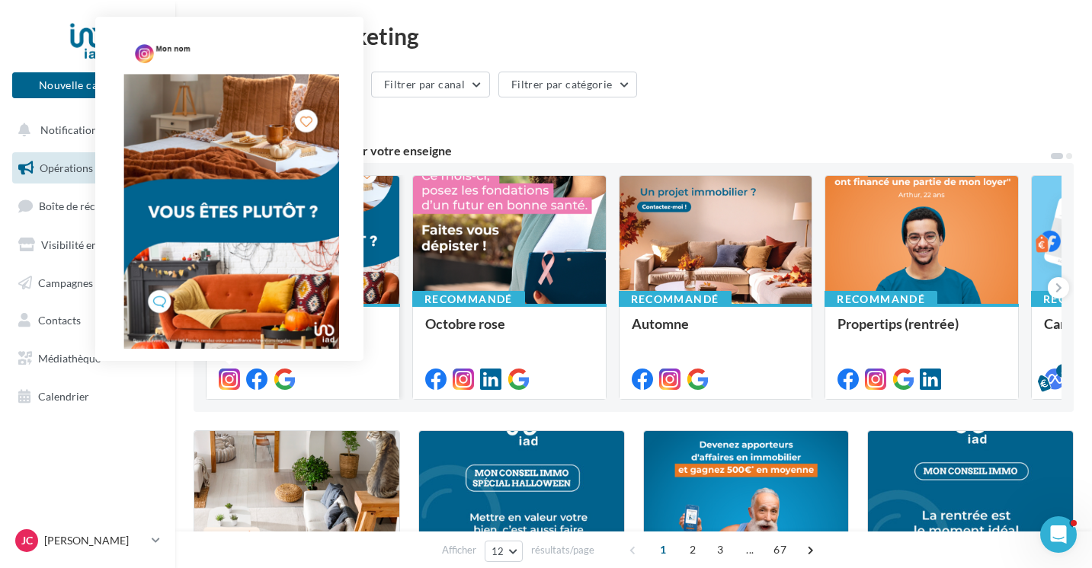
click at [225, 378] on icon at bounding box center [229, 379] width 21 height 21
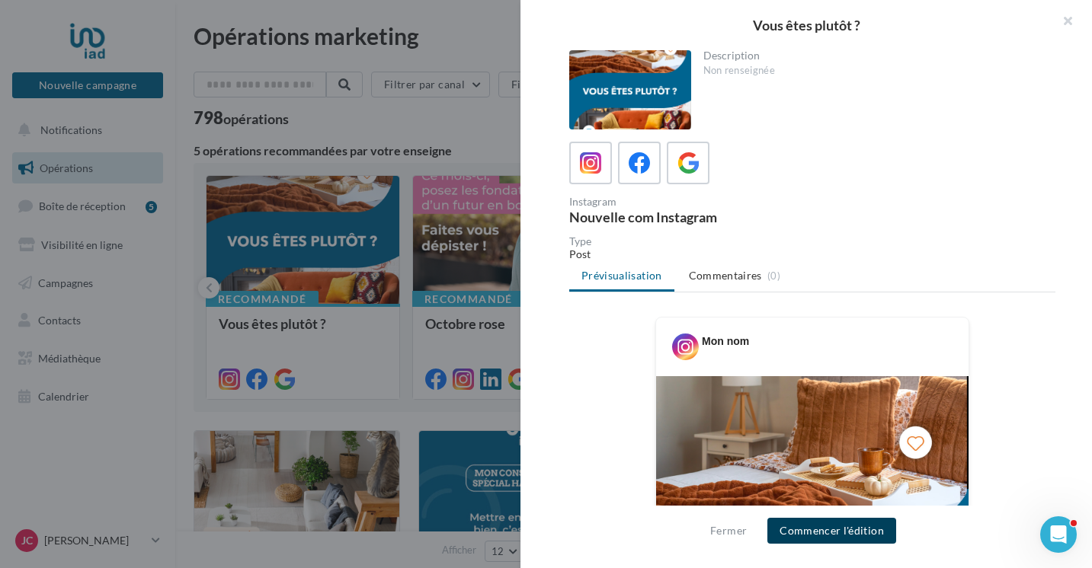
click at [864, 532] on button "Commencer l'édition" at bounding box center [831, 531] width 129 height 26
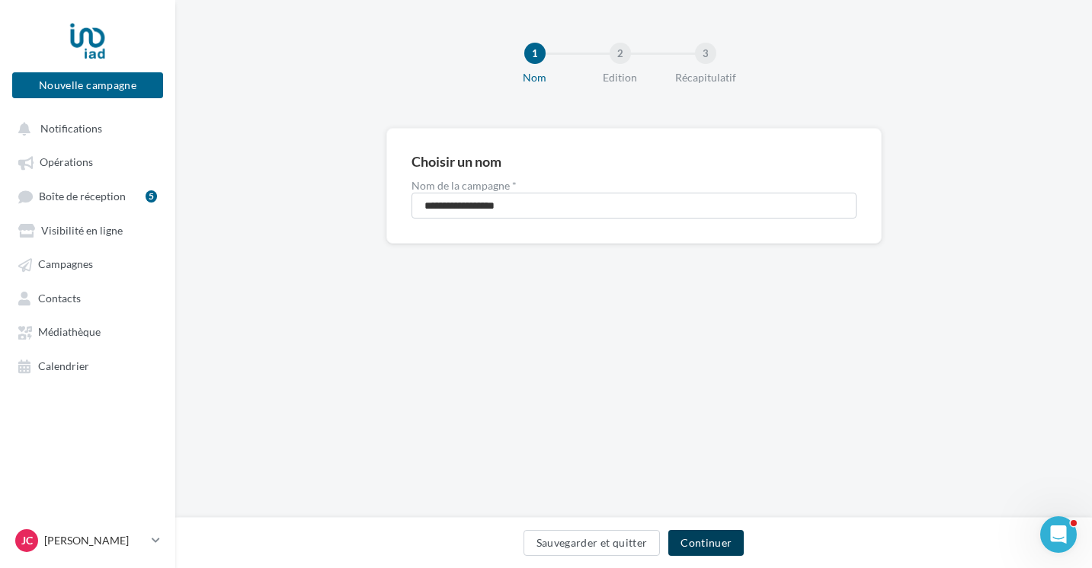
click at [697, 548] on button "Continuer" at bounding box center [705, 543] width 75 height 26
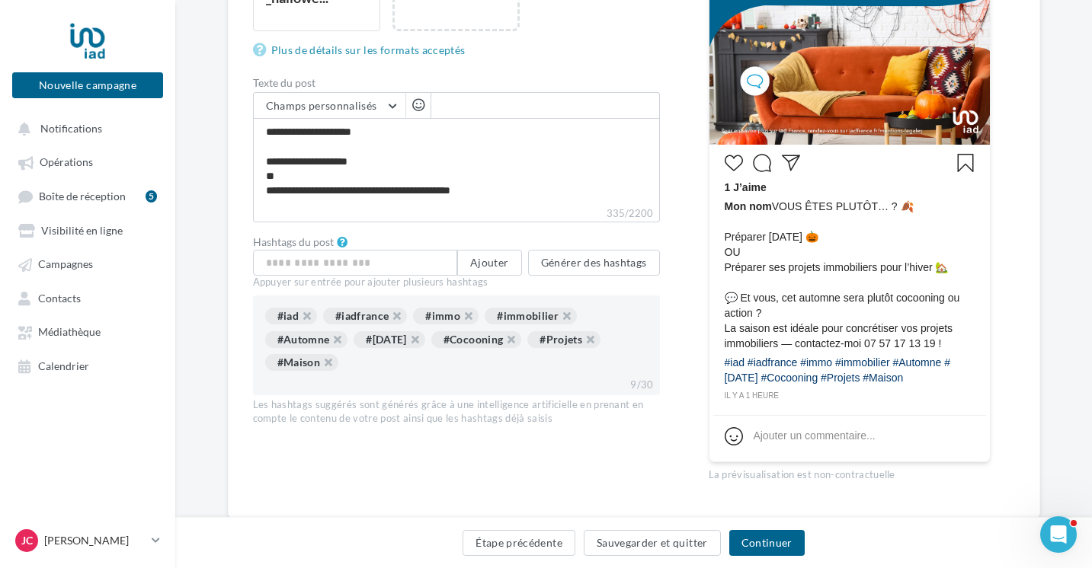
scroll to position [502, 0]
